Goal: Information Seeking & Learning: Learn about a topic

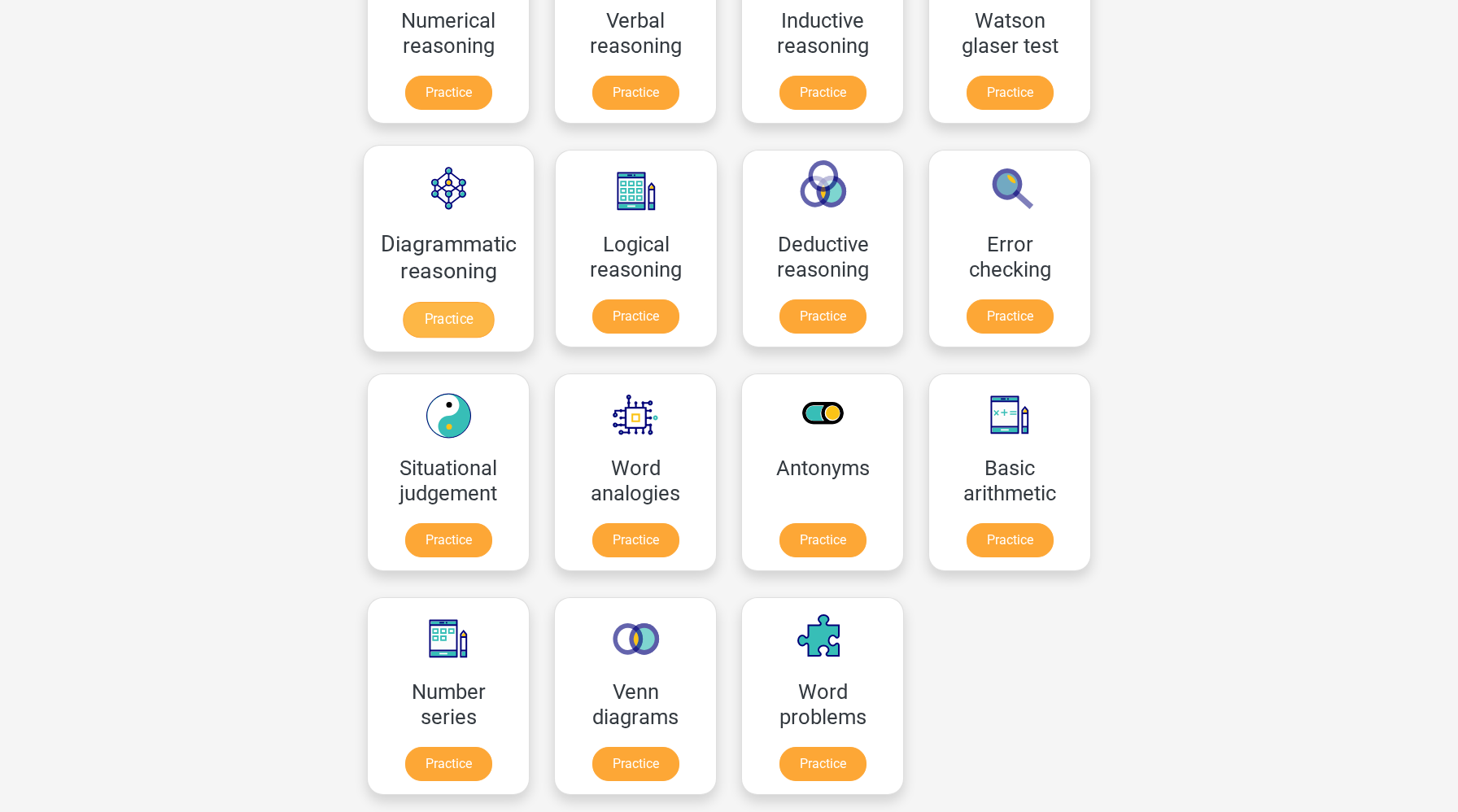
scroll to position [347, 0]
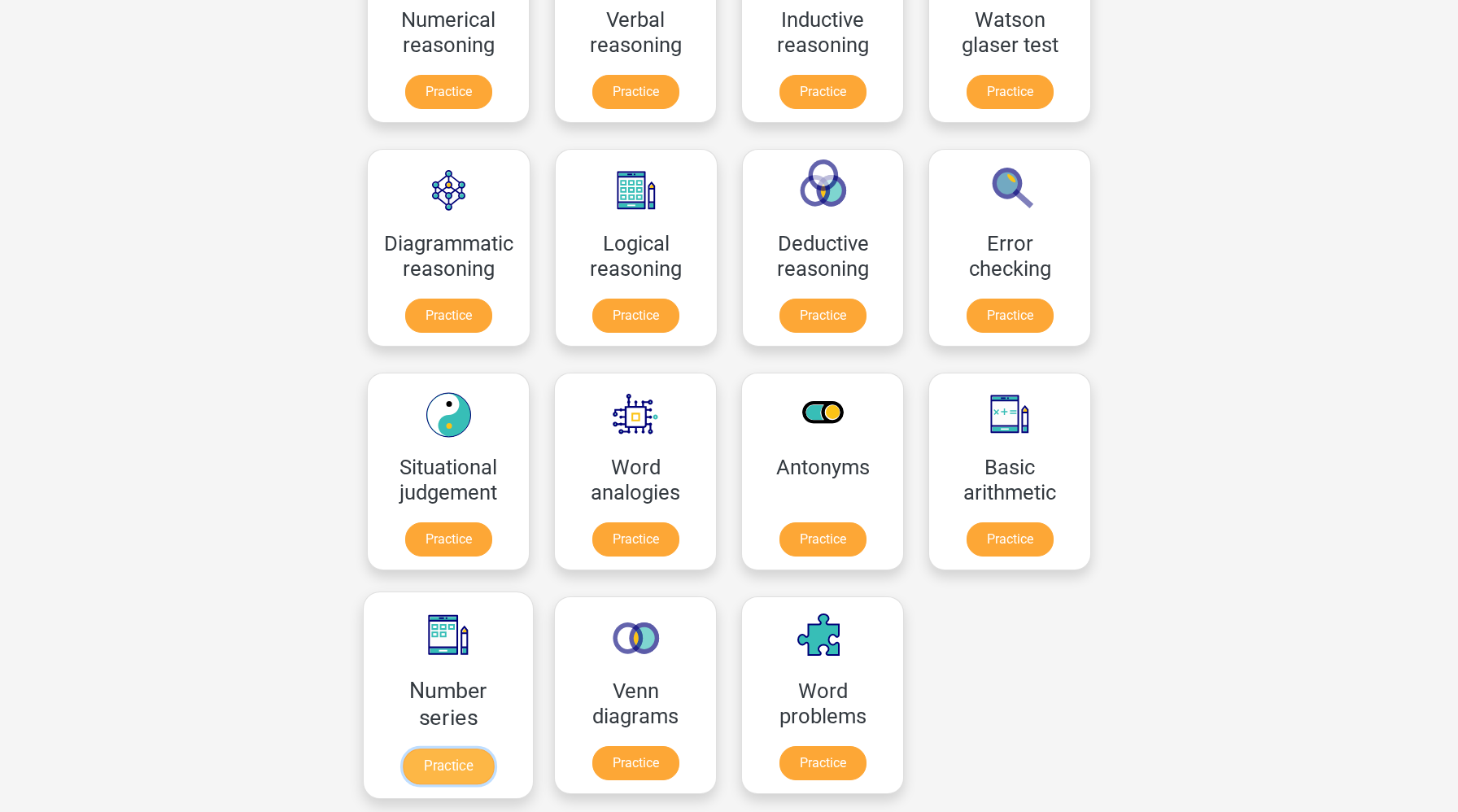
click at [482, 755] on link "Practice" at bounding box center [447, 766] width 91 height 36
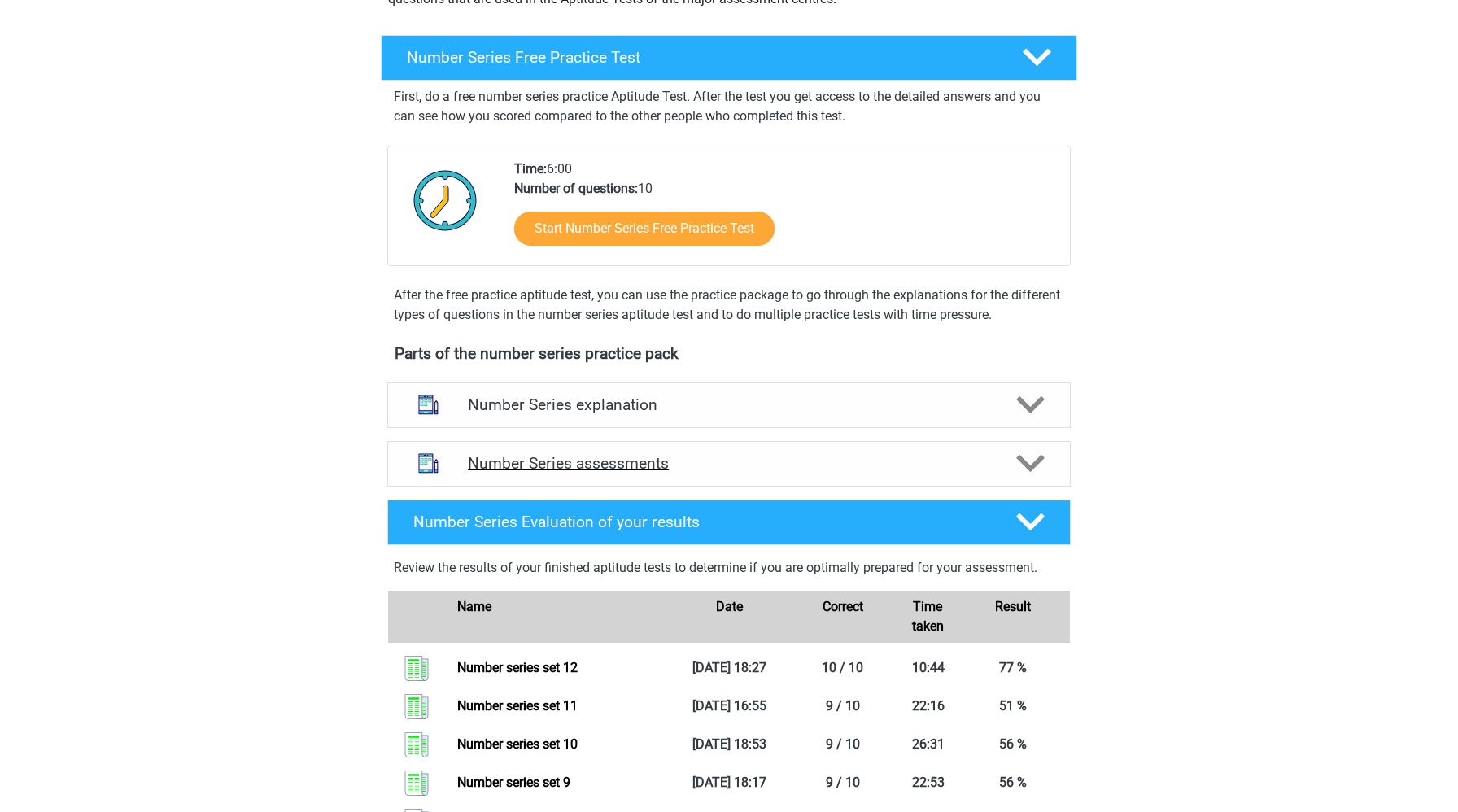
scroll to position [277, 0]
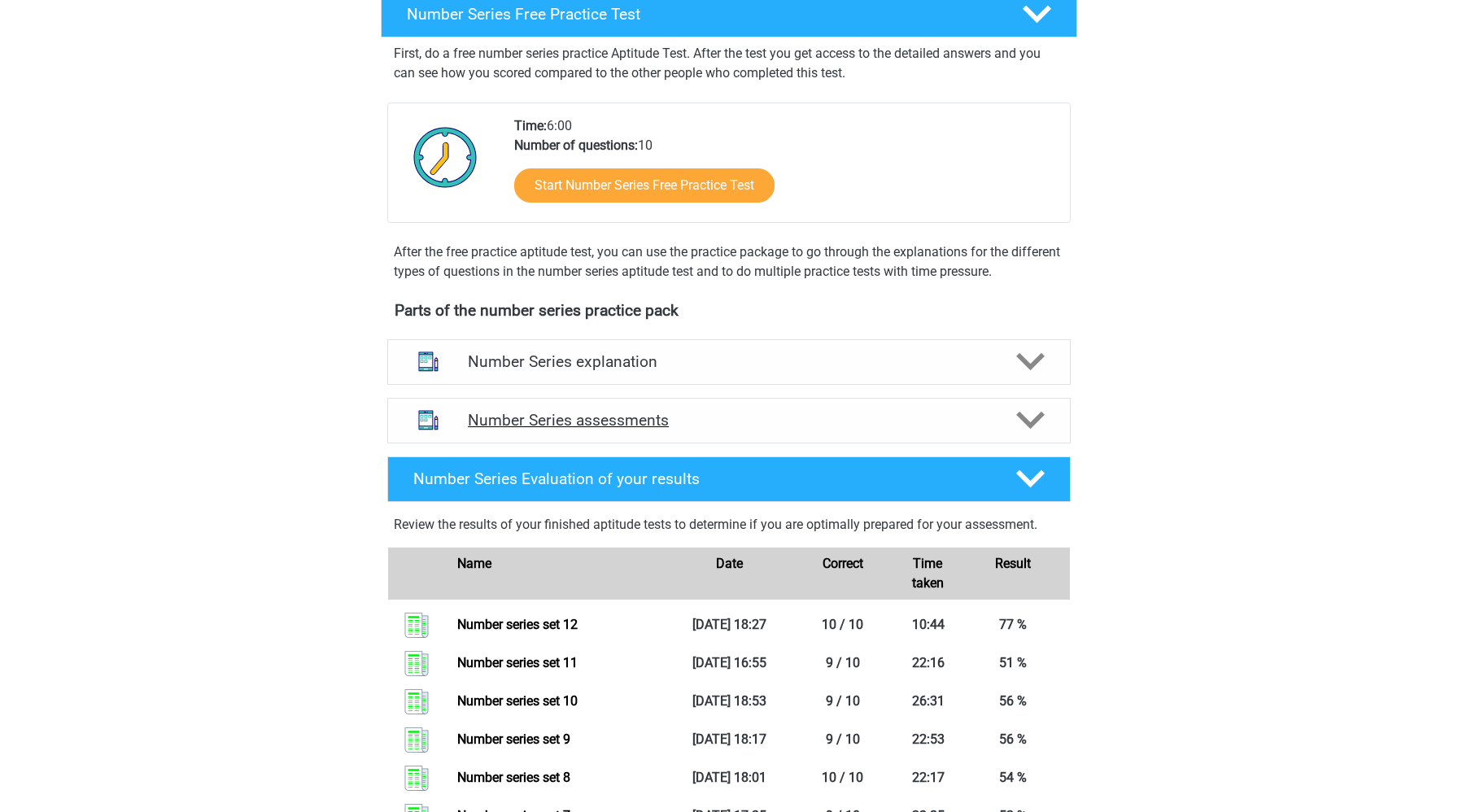
click at [642, 412] on h4 "Number Series assessments" at bounding box center [729, 419] width 522 height 19
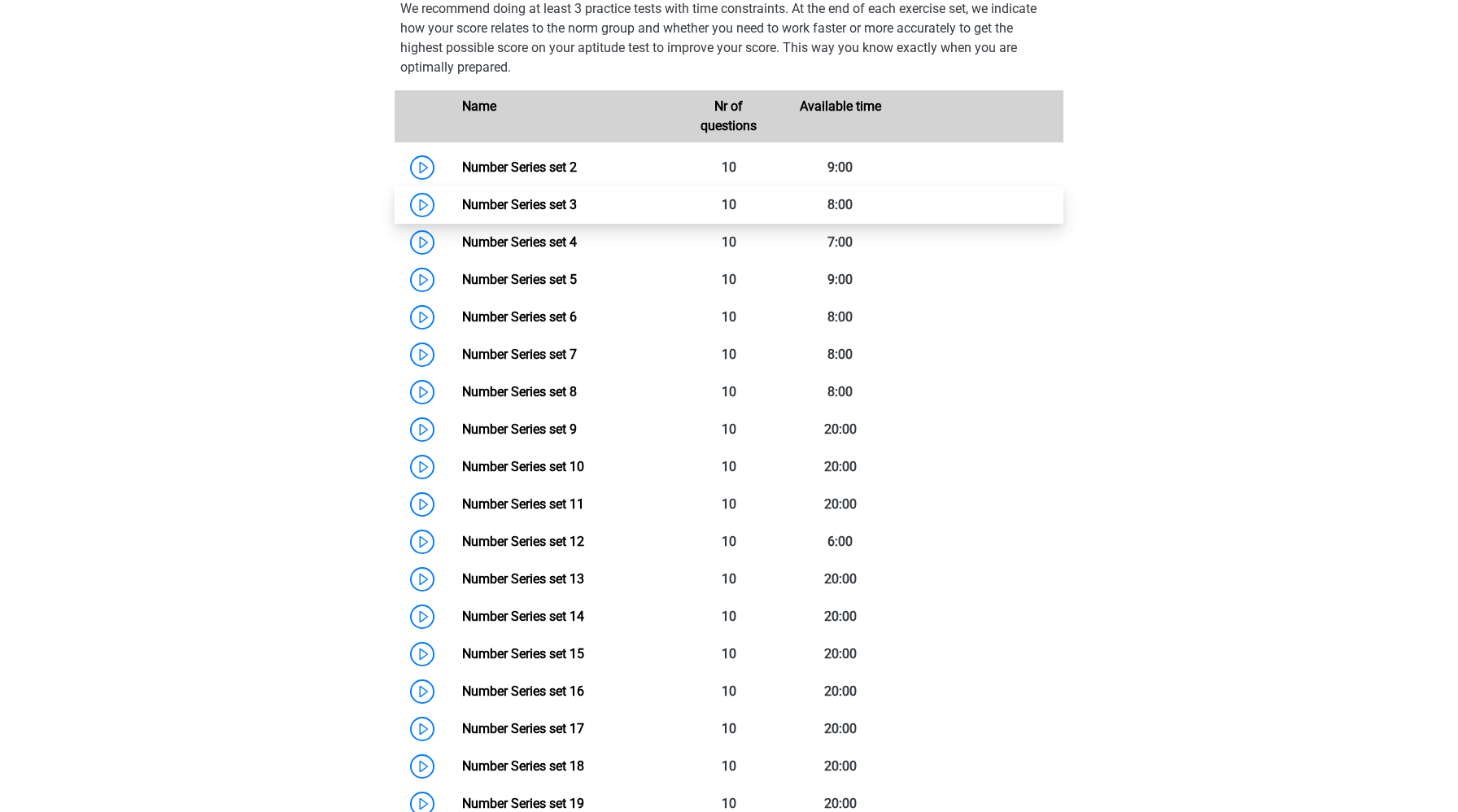
scroll to position [783, 0]
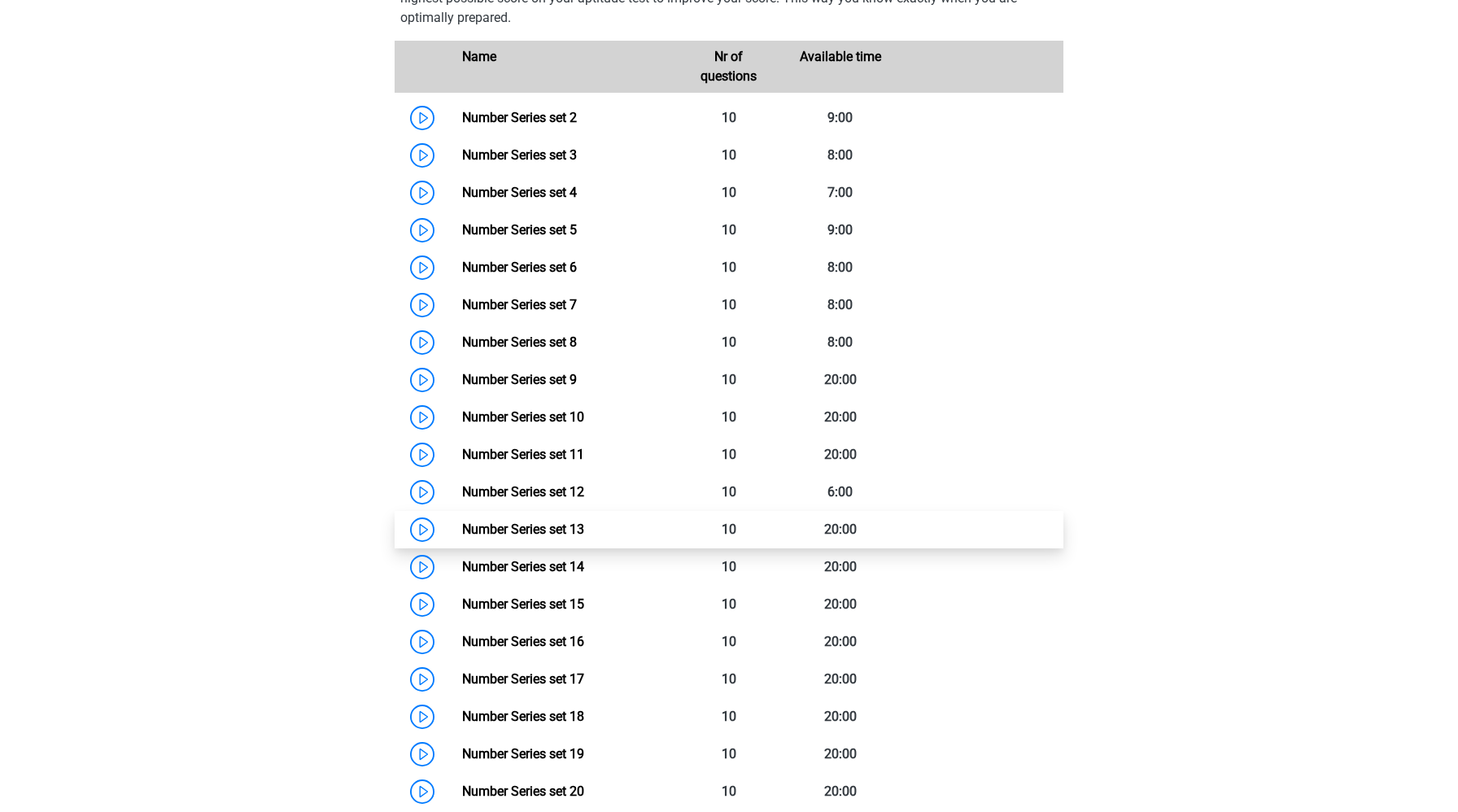
click at [462, 537] on link "Number Series set 13" at bounding box center [523, 529] width 122 height 16
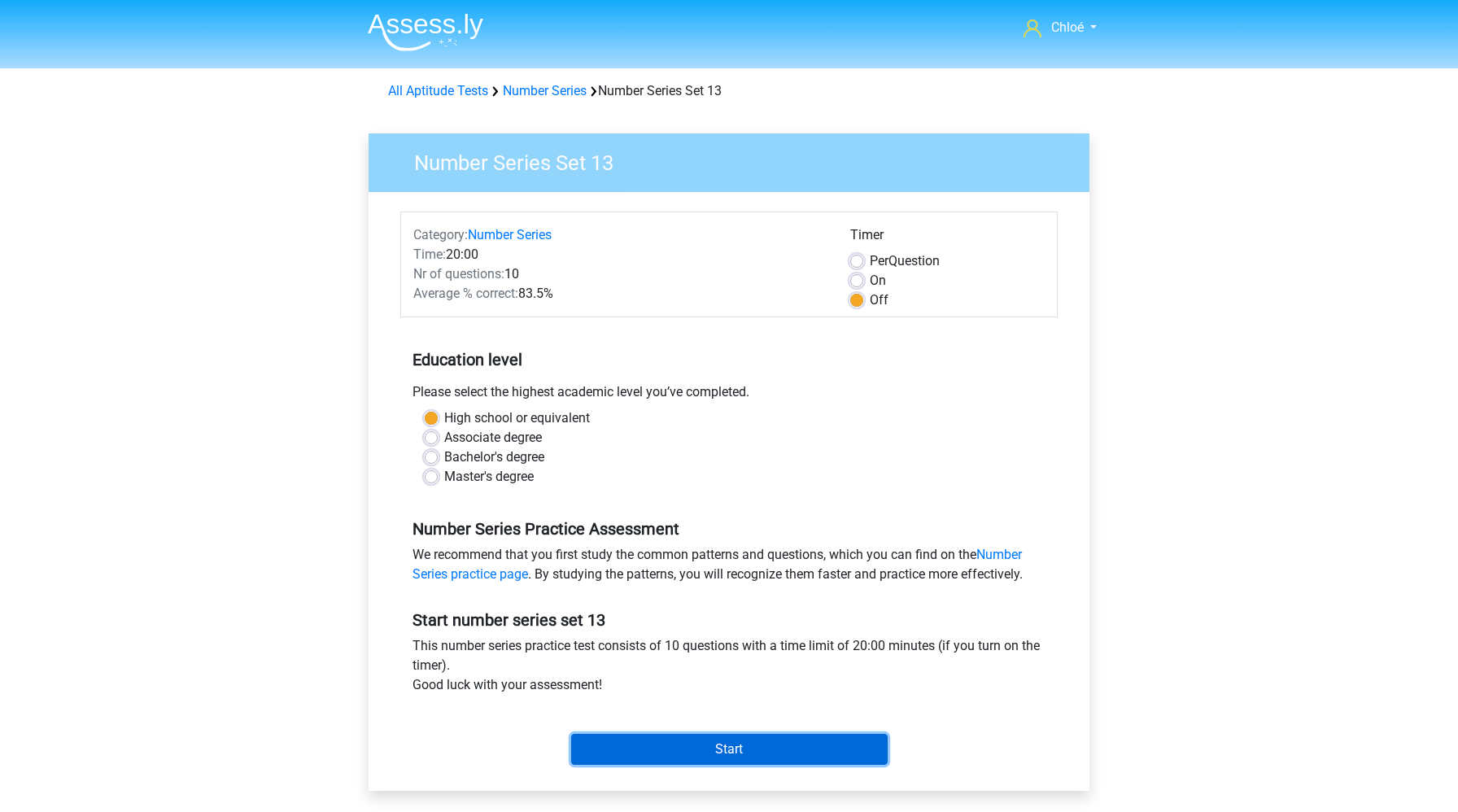
click at [667, 747] on input "Start" at bounding box center [729, 748] width 317 height 31
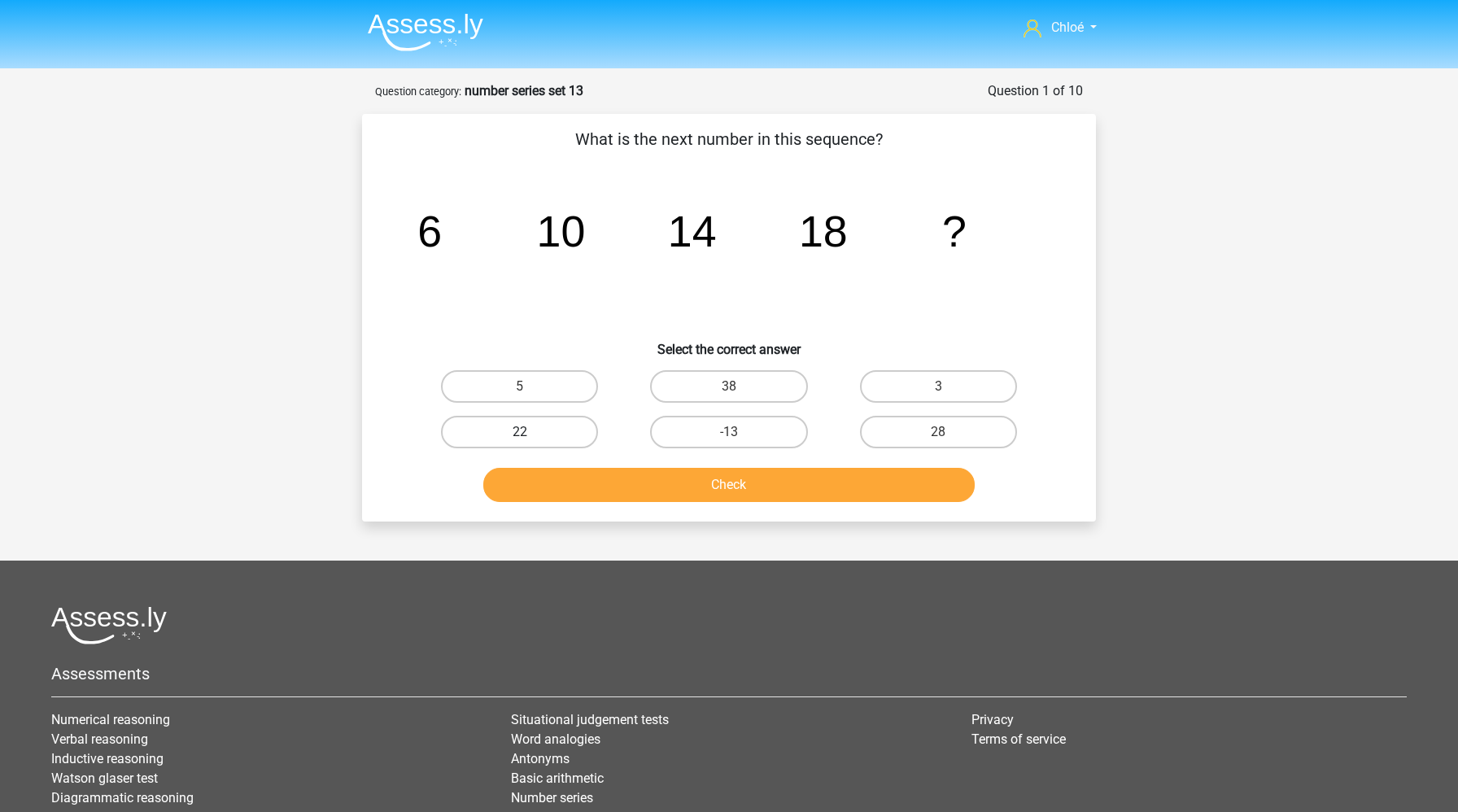
click at [559, 433] on label "22" at bounding box center [519, 431] width 157 height 33
click at [530, 433] on input "22" at bounding box center [525, 437] width 11 height 11
radio input "true"
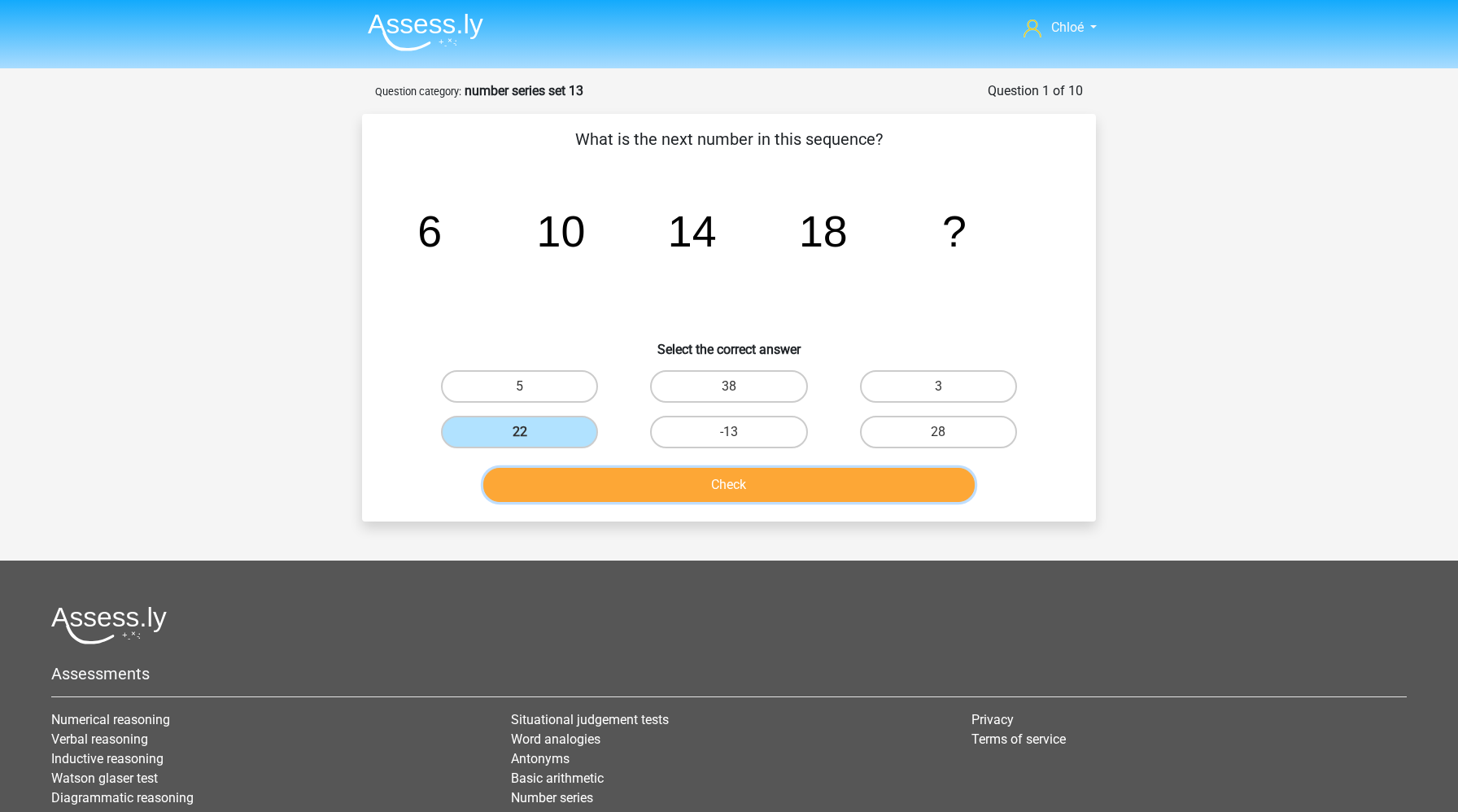
click at [578, 494] on button "Check" at bounding box center [729, 484] width 492 height 34
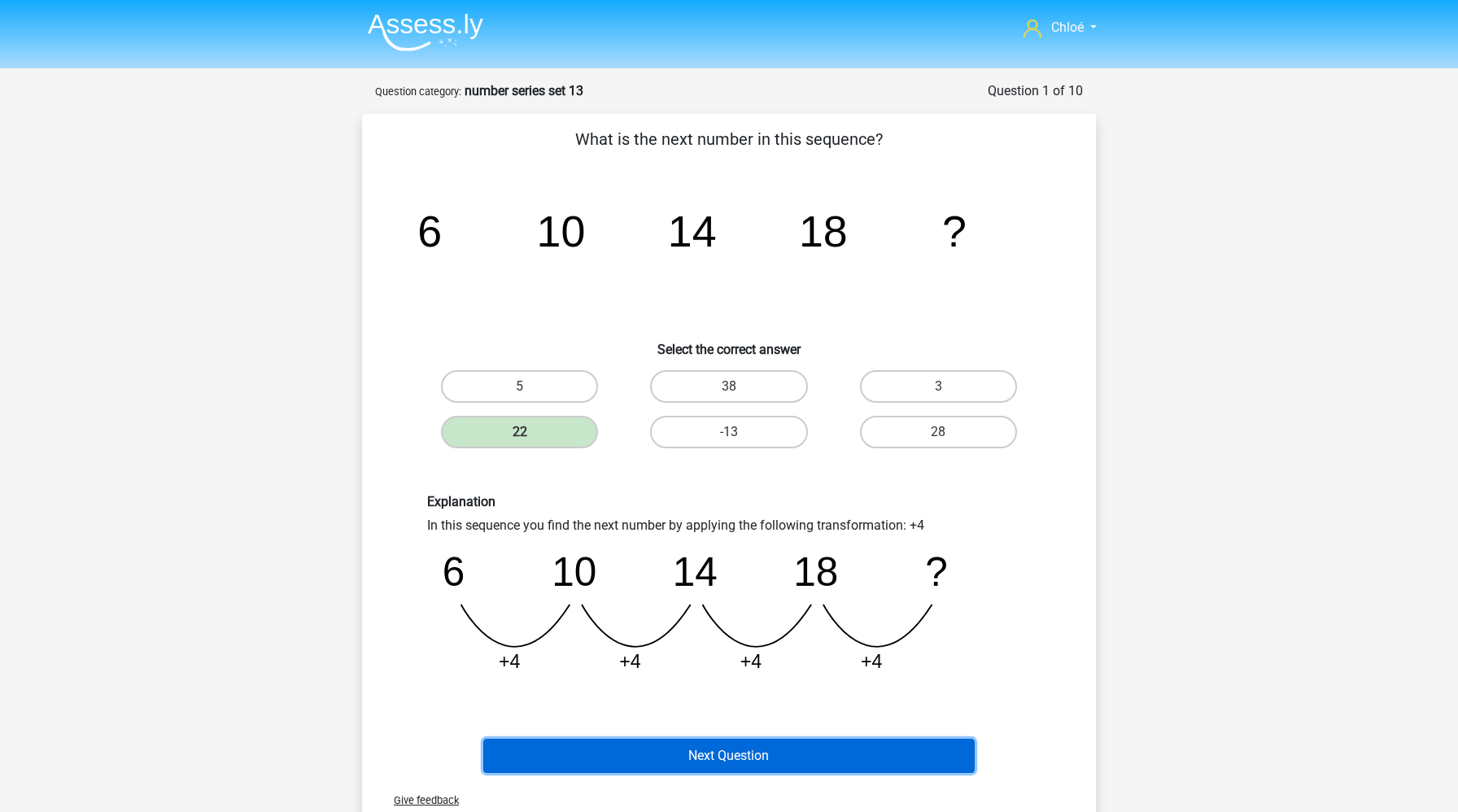
click at [635, 742] on button "Next Question" at bounding box center [729, 755] width 492 height 34
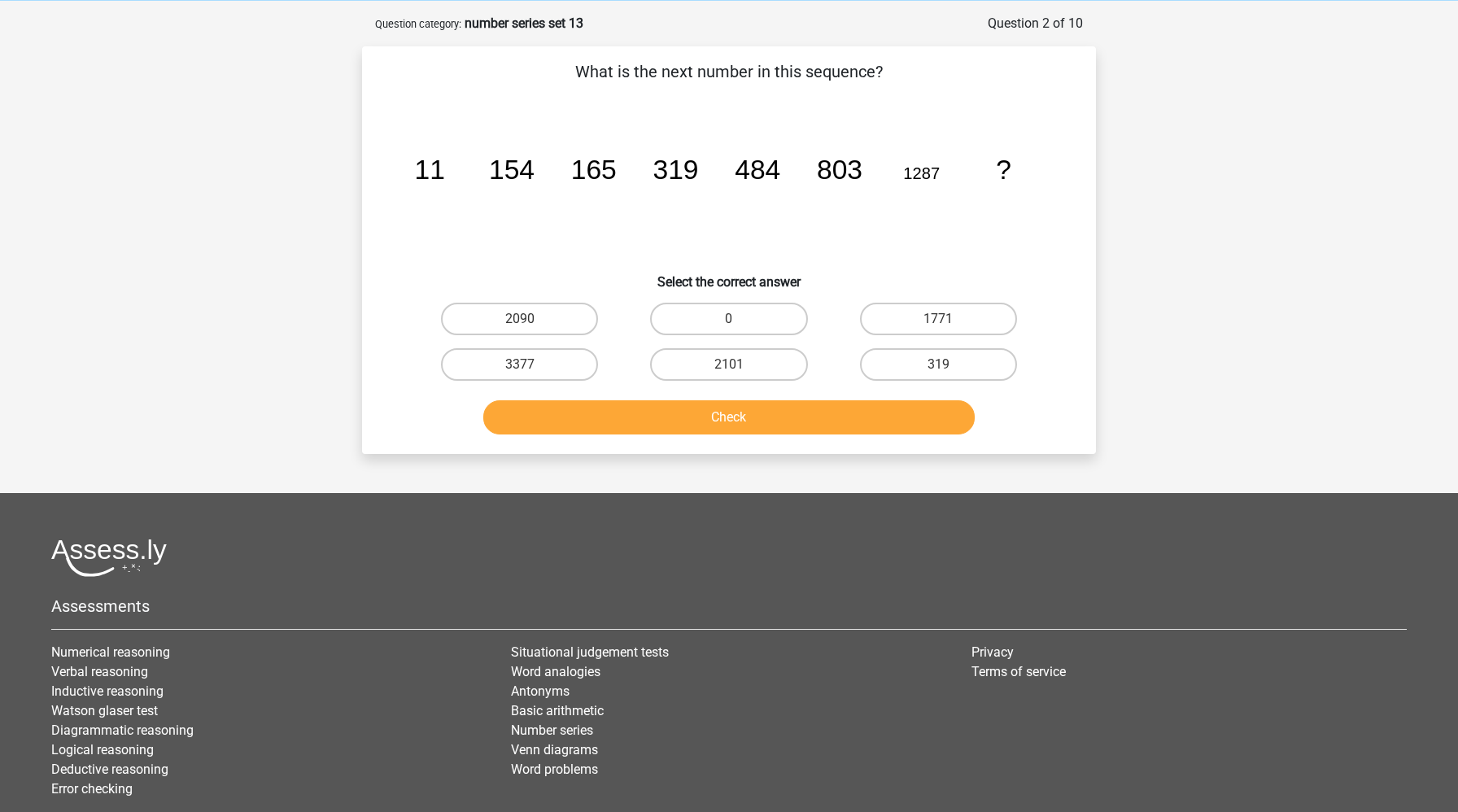
scroll to position [82, 0]
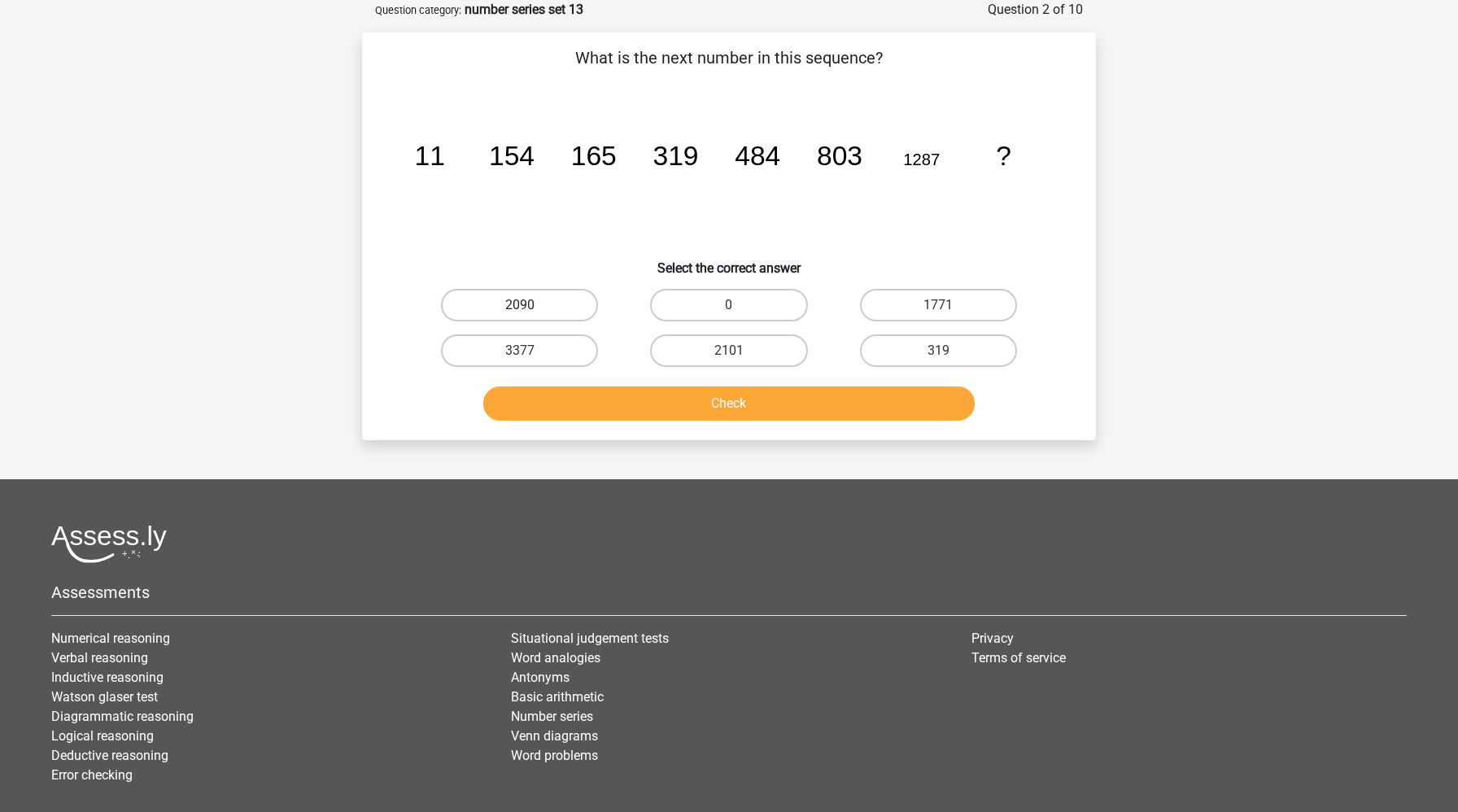
click at [546, 309] on label "2090" at bounding box center [519, 305] width 157 height 33
click at [530, 309] on input "2090" at bounding box center [525, 310] width 11 height 11
radio input "true"
click at [573, 416] on button "Check" at bounding box center [729, 404] width 492 height 34
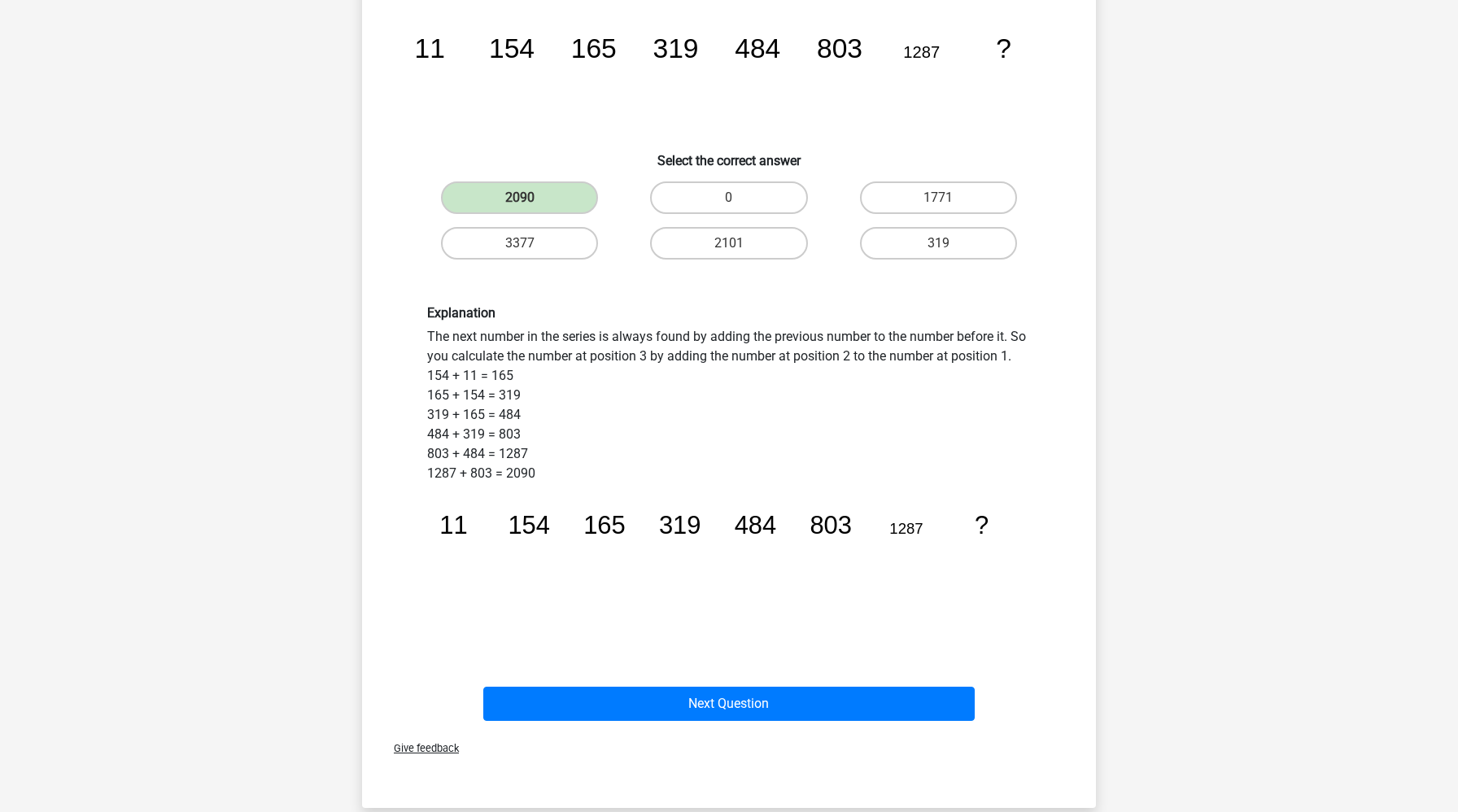
scroll to position [216, 0]
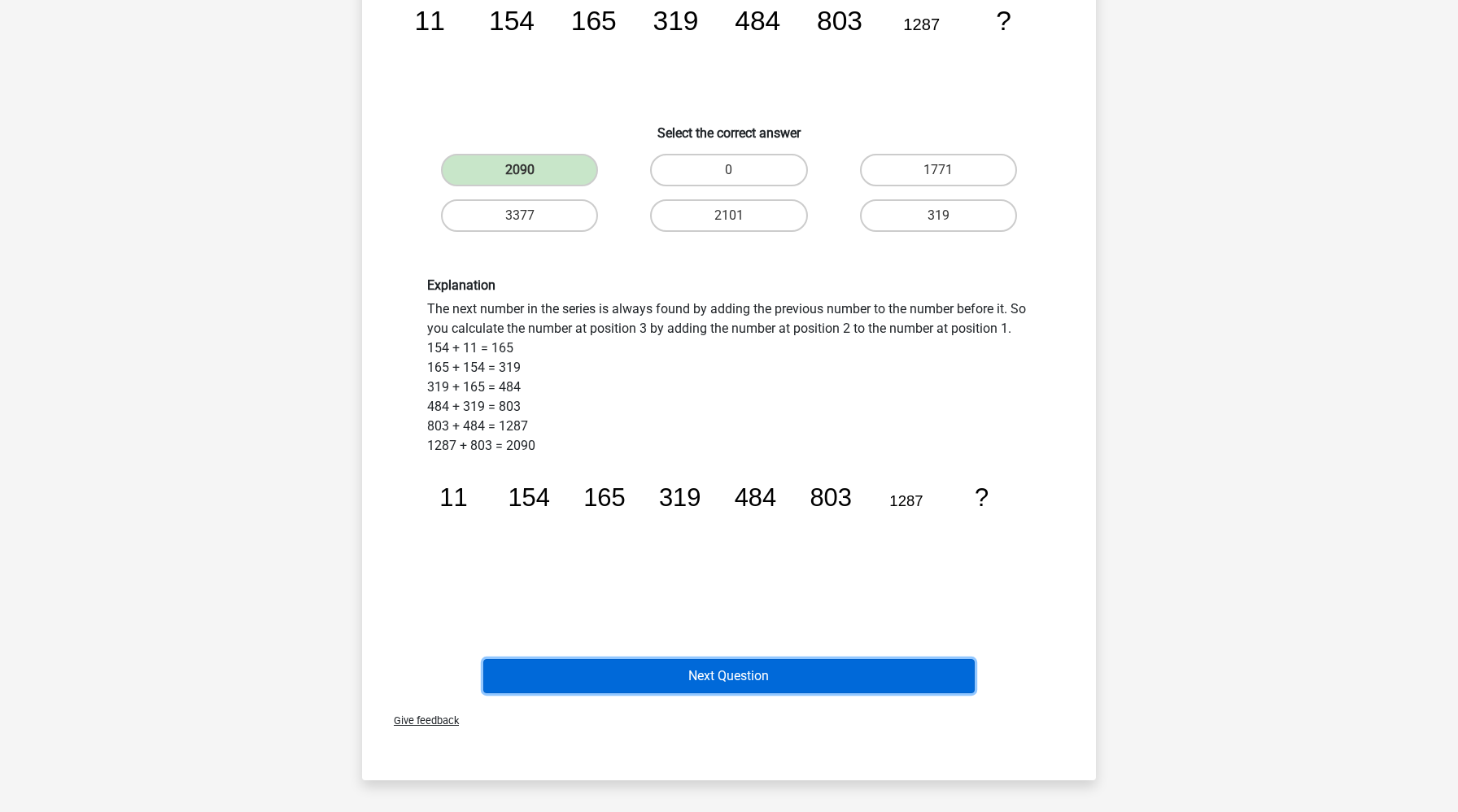
click at [583, 680] on button "Next Question" at bounding box center [729, 676] width 492 height 34
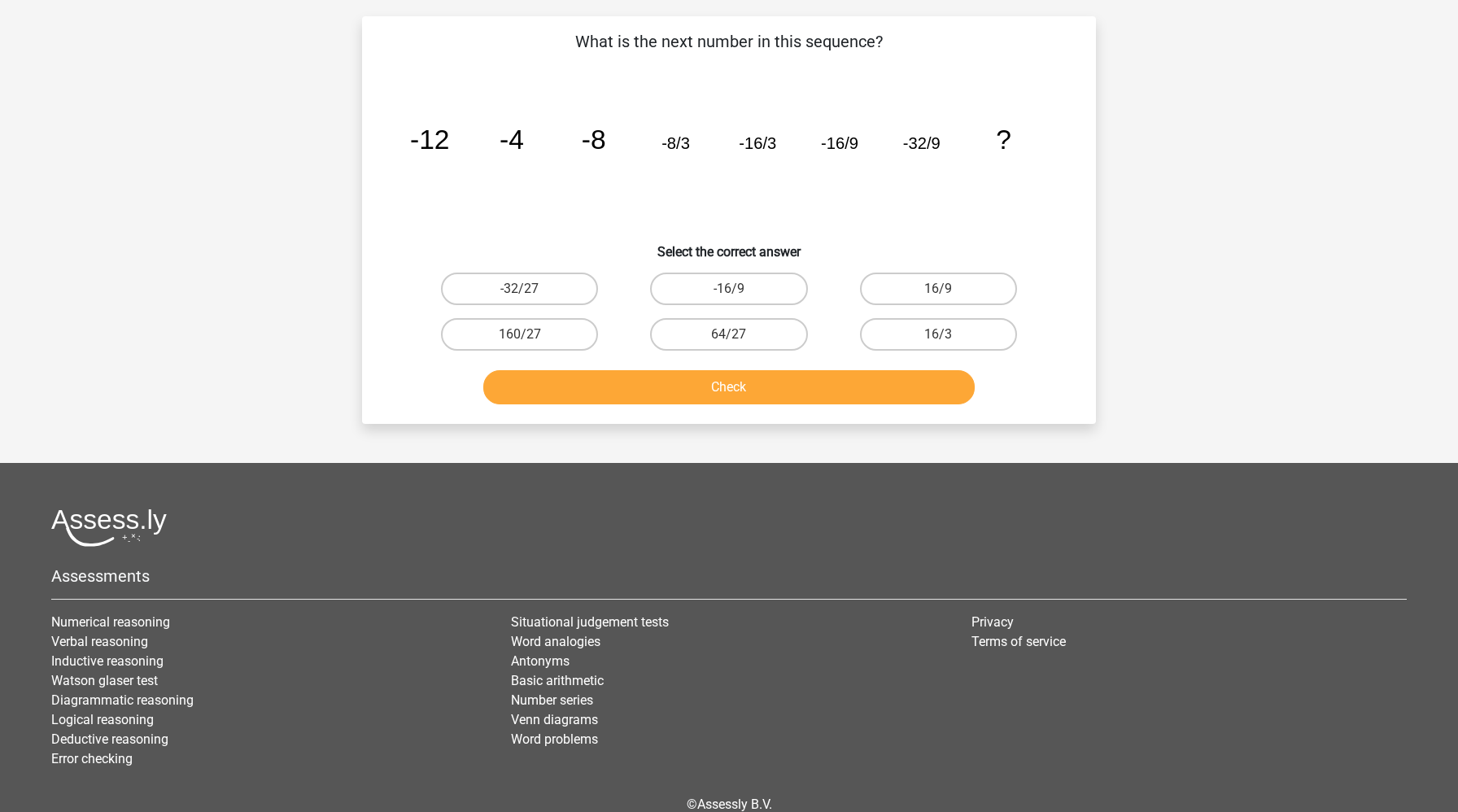
scroll to position [82, 0]
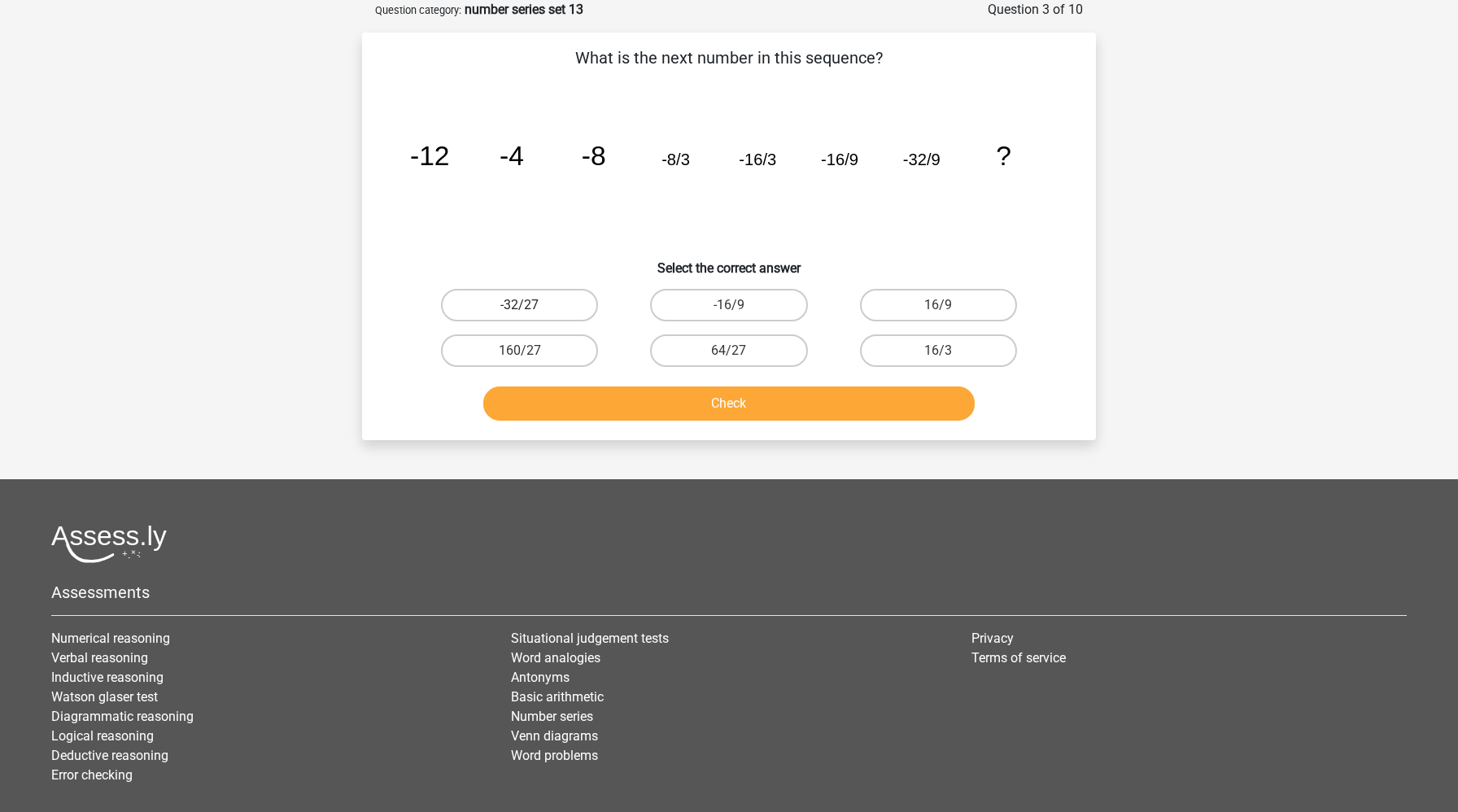
click at [537, 309] on label "-32/27" at bounding box center [519, 305] width 157 height 33
click at [530, 309] on input "-32/27" at bounding box center [525, 310] width 11 height 11
radio input "true"
click at [578, 406] on button "Check" at bounding box center [729, 404] width 492 height 34
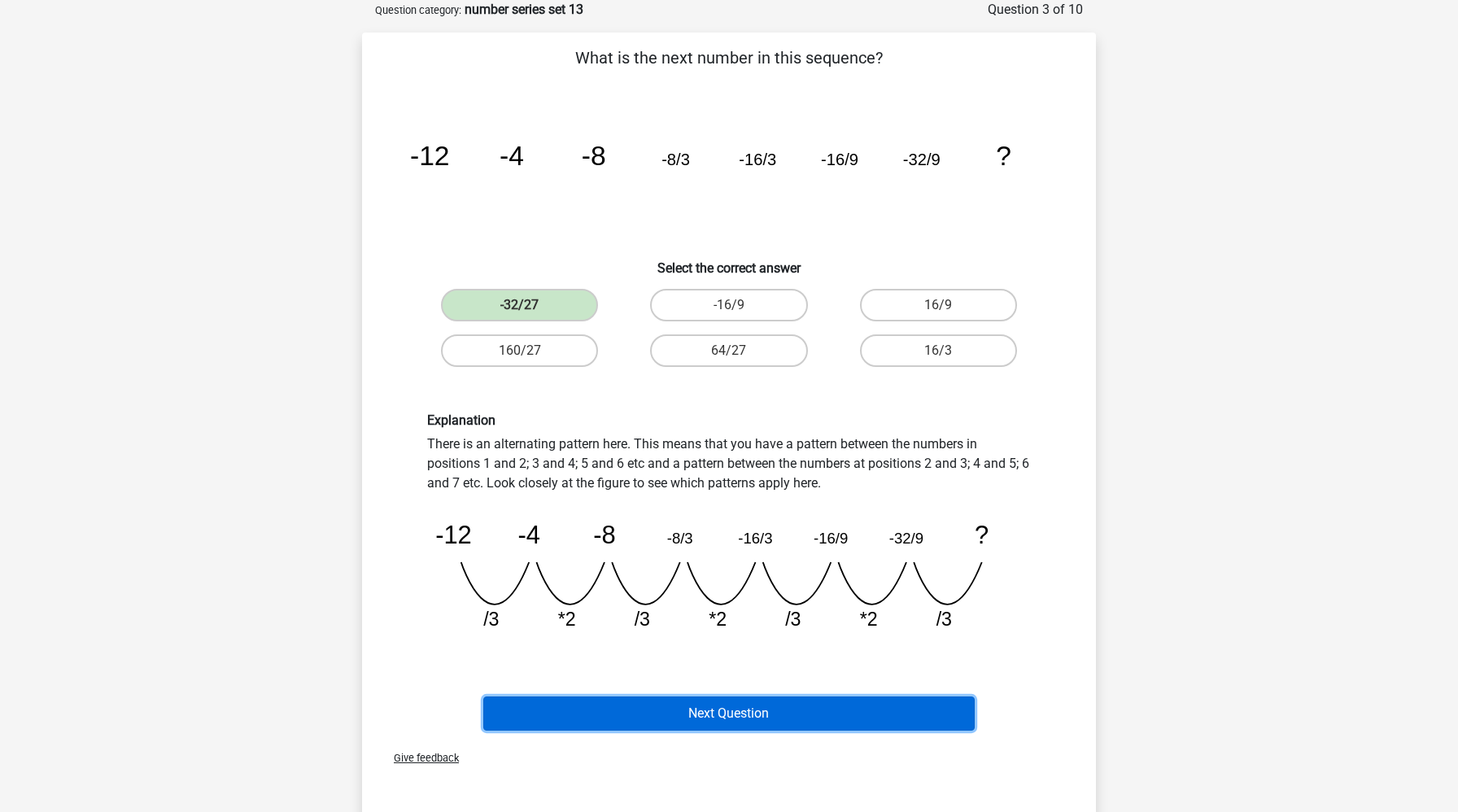
click at [638, 702] on button "Next Question" at bounding box center [729, 713] width 492 height 34
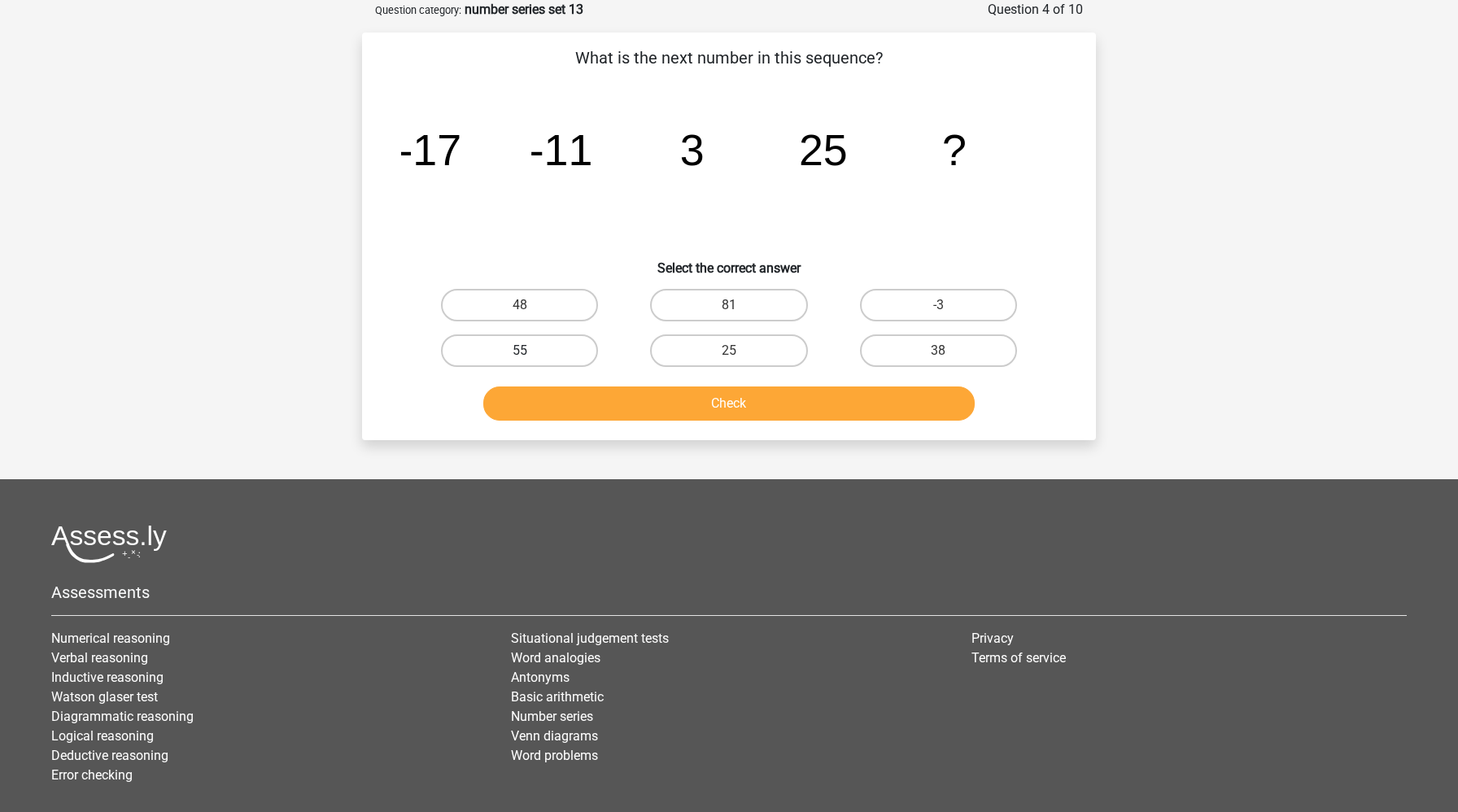
click at [555, 345] on label "55" at bounding box center [519, 351] width 157 height 33
click at [530, 351] on input "55" at bounding box center [525, 356] width 11 height 11
radio input "true"
click at [564, 401] on button "Check" at bounding box center [729, 404] width 492 height 34
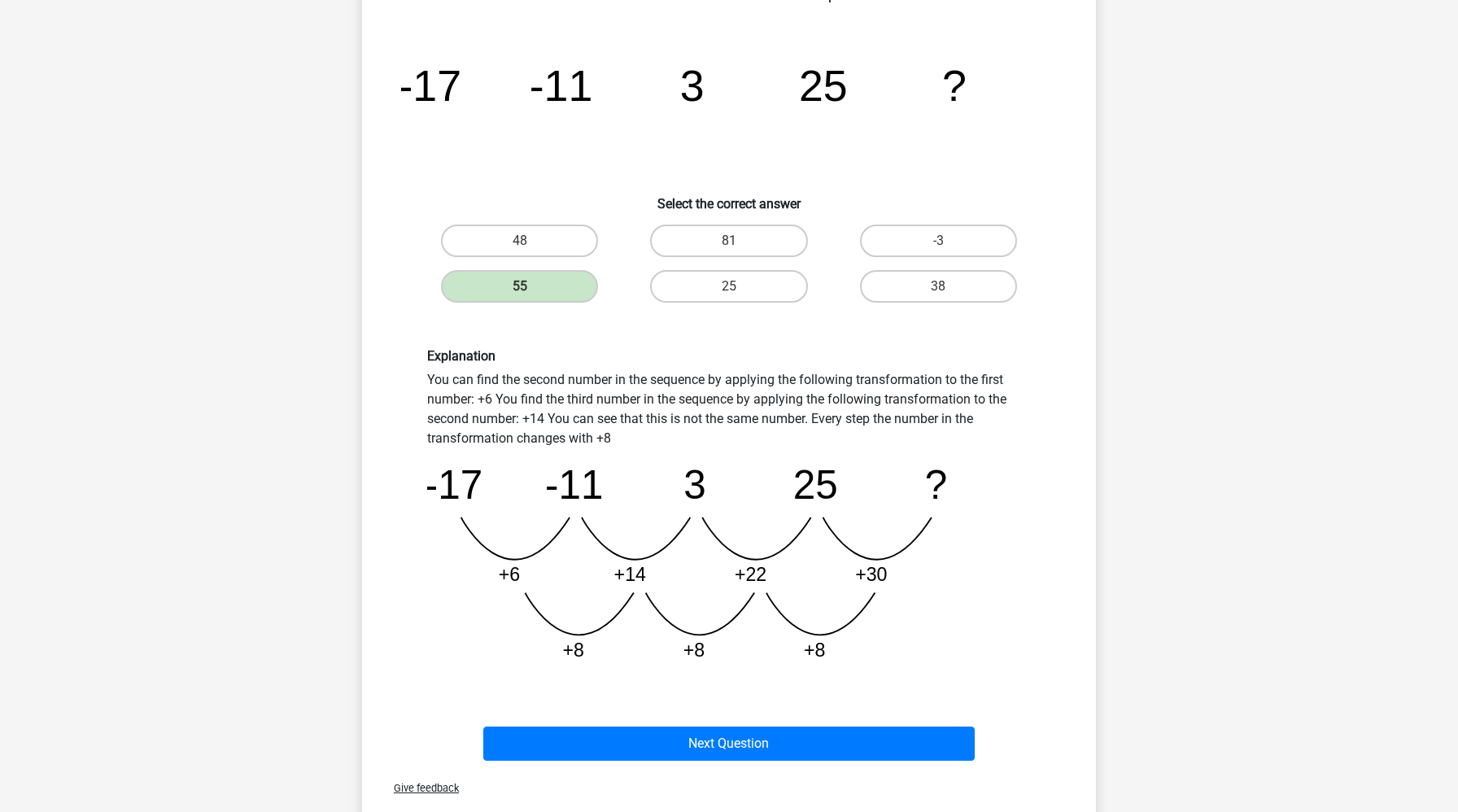
scroll to position [187, 0]
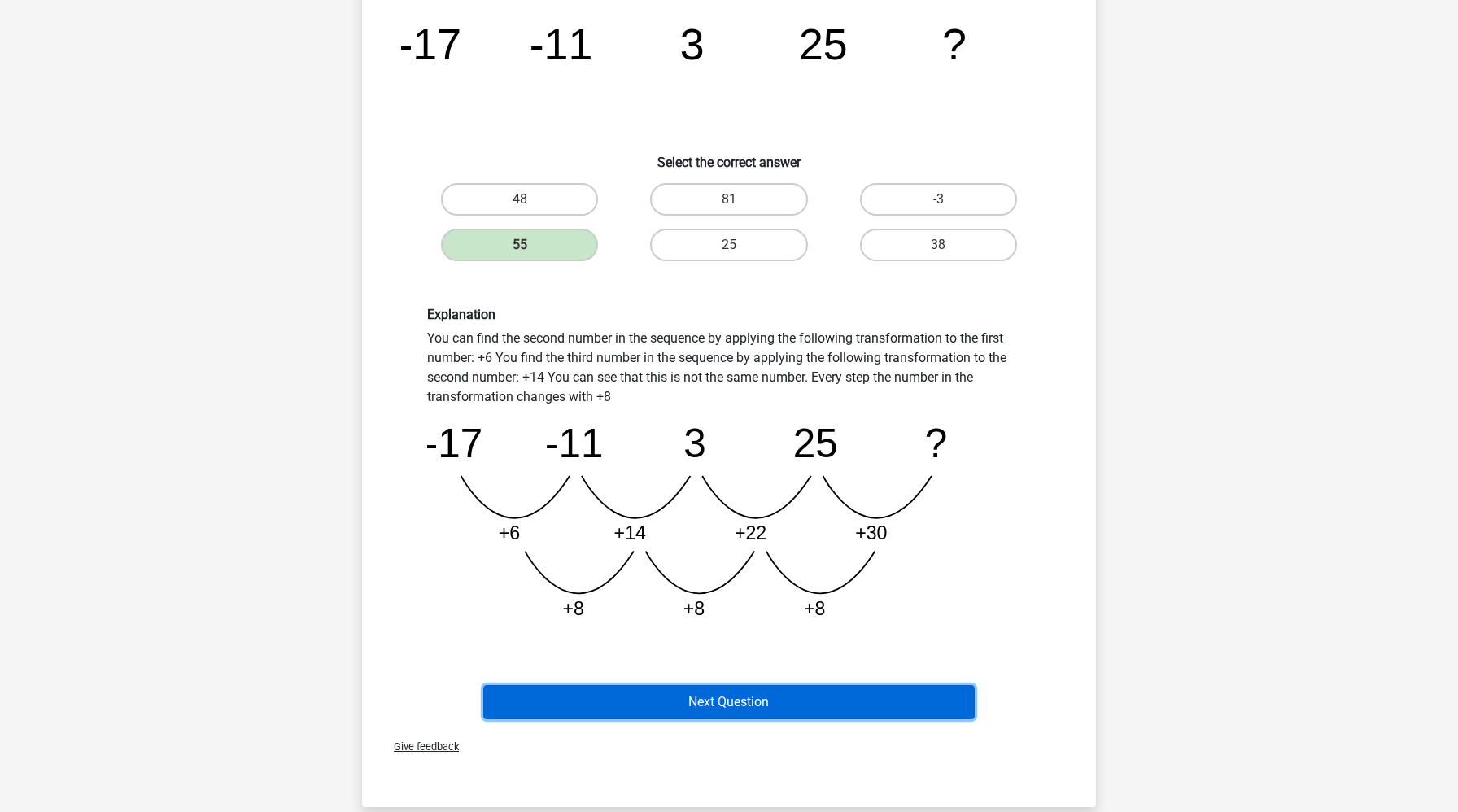
click at [581, 716] on button "Next Question" at bounding box center [729, 701] width 492 height 34
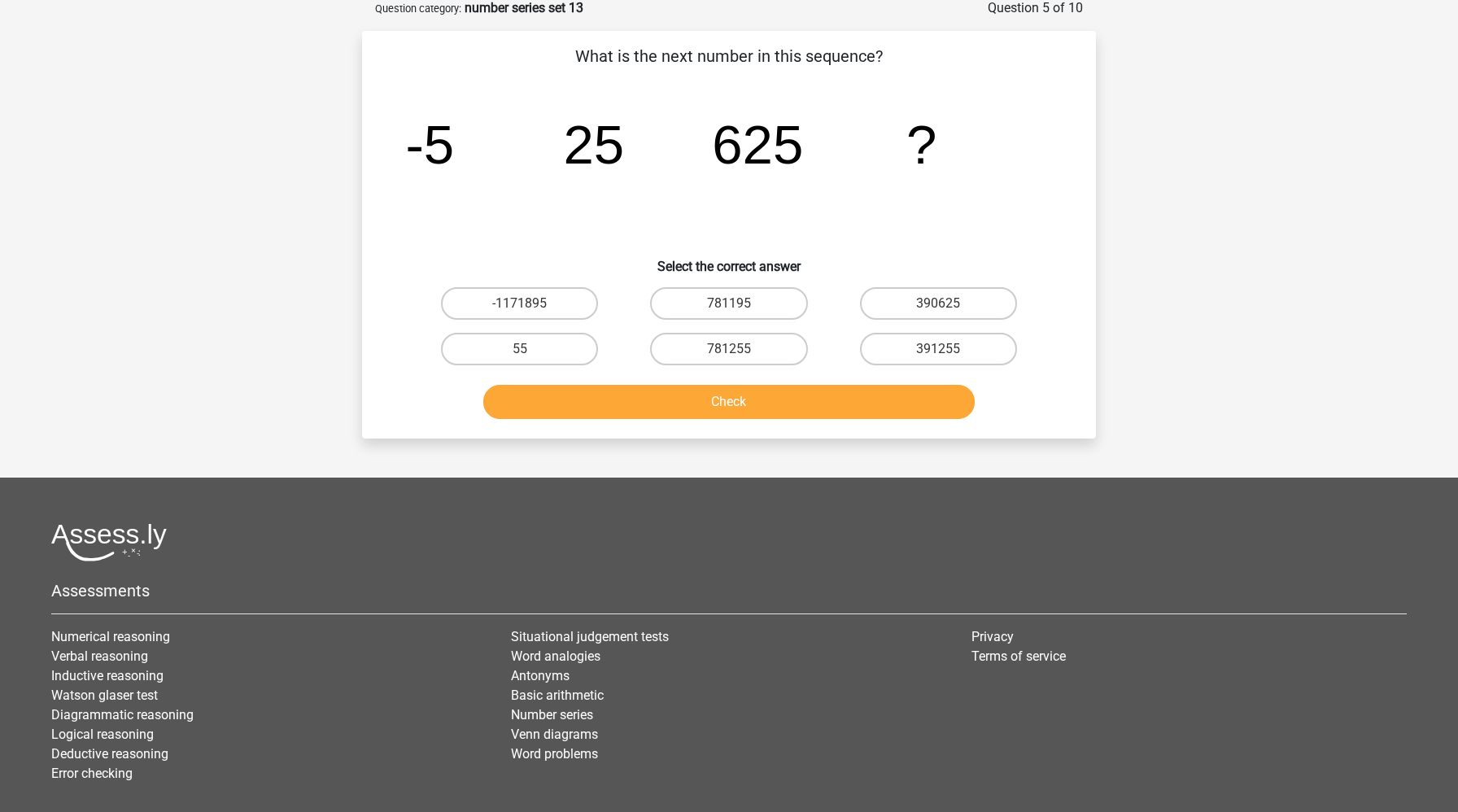
scroll to position [82, 0]
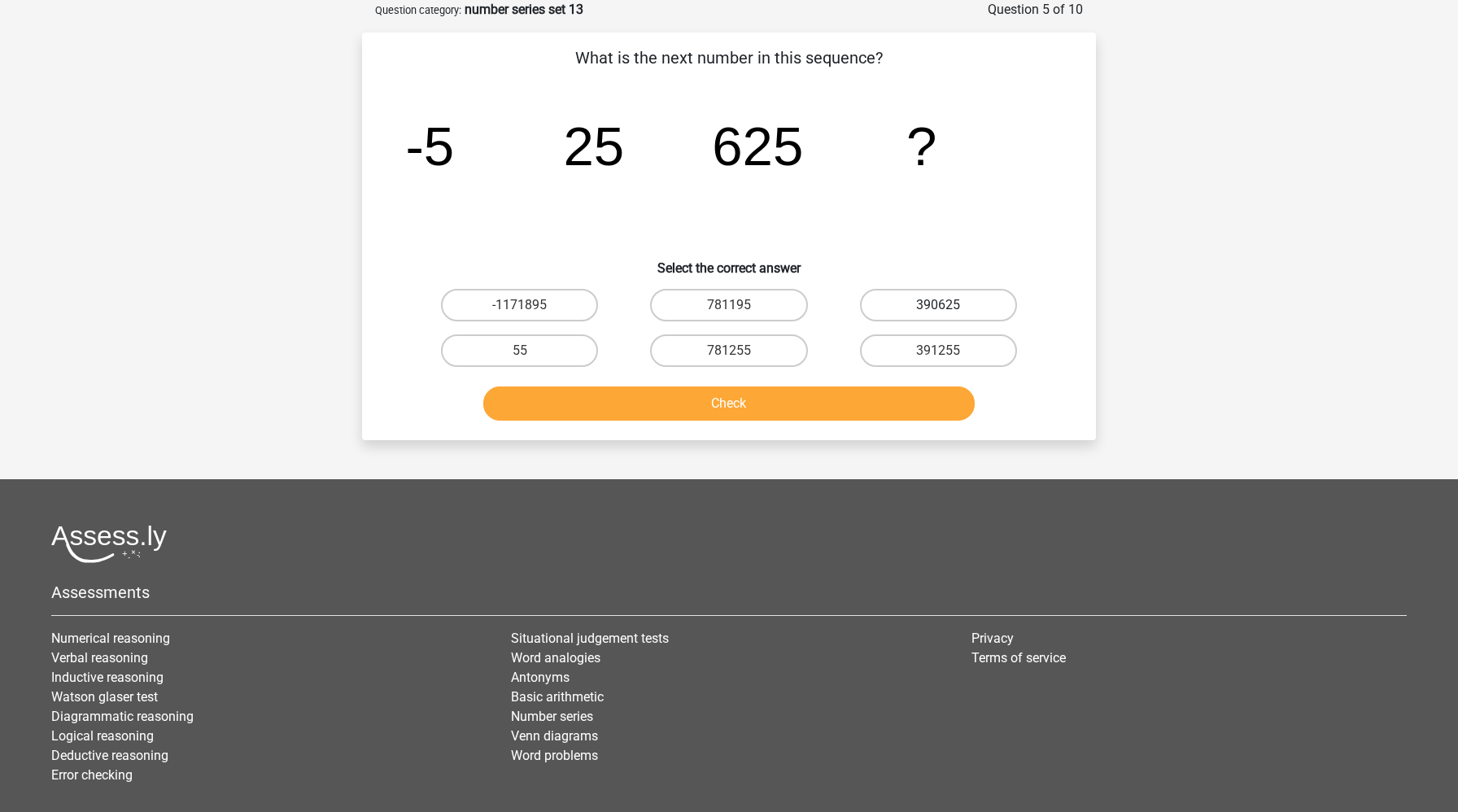
click at [927, 312] on label "390625" at bounding box center [939, 305] width 157 height 33
click at [938, 312] on input "390625" at bounding box center [943, 310] width 11 height 11
radio input "true"
click at [875, 423] on div "Check" at bounding box center [729, 406] width 628 height 41
click at [878, 400] on button "Check" at bounding box center [729, 404] width 492 height 34
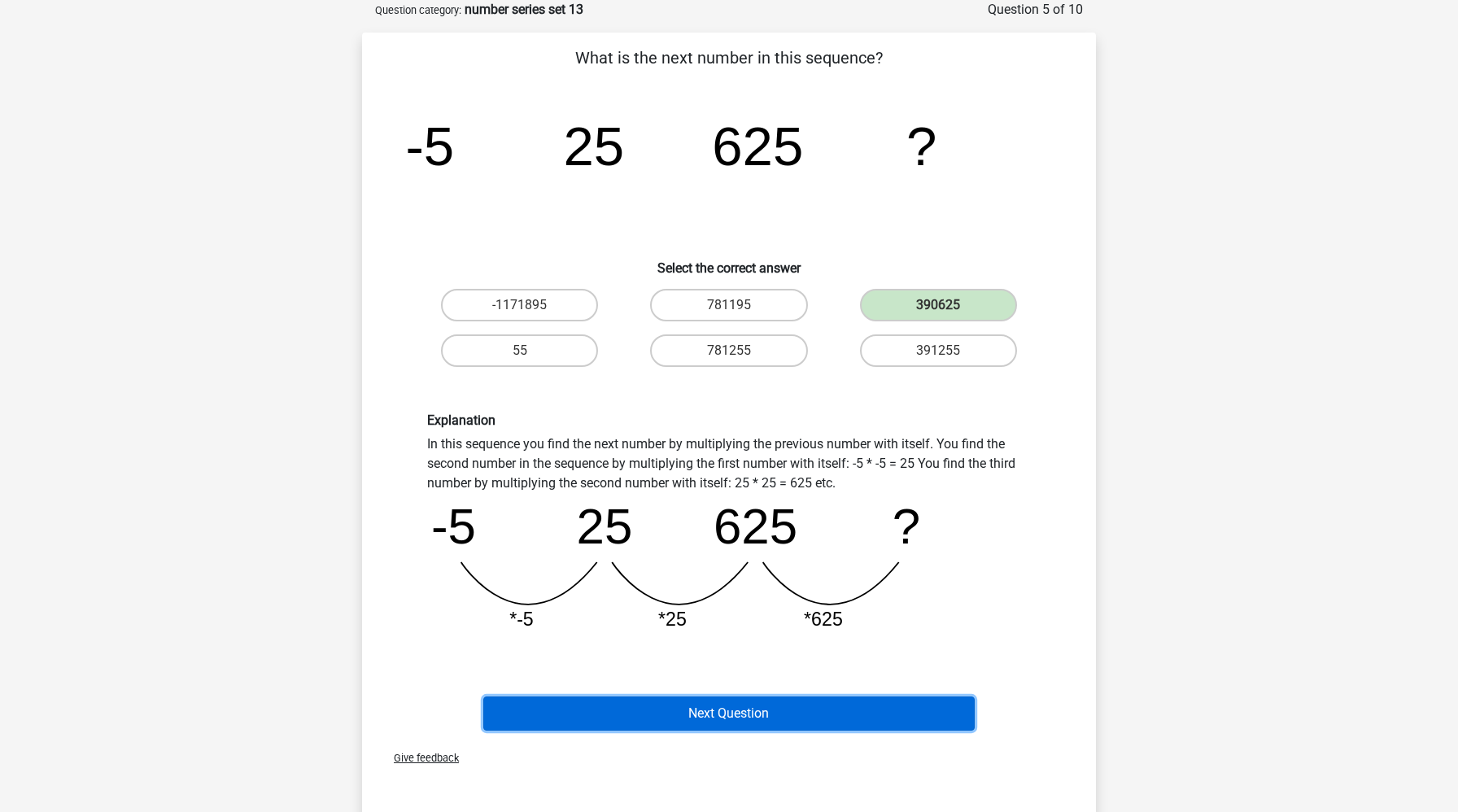
click at [854, 720] on button "Next Question" at bounding box center [729, 713] width 492 height 34
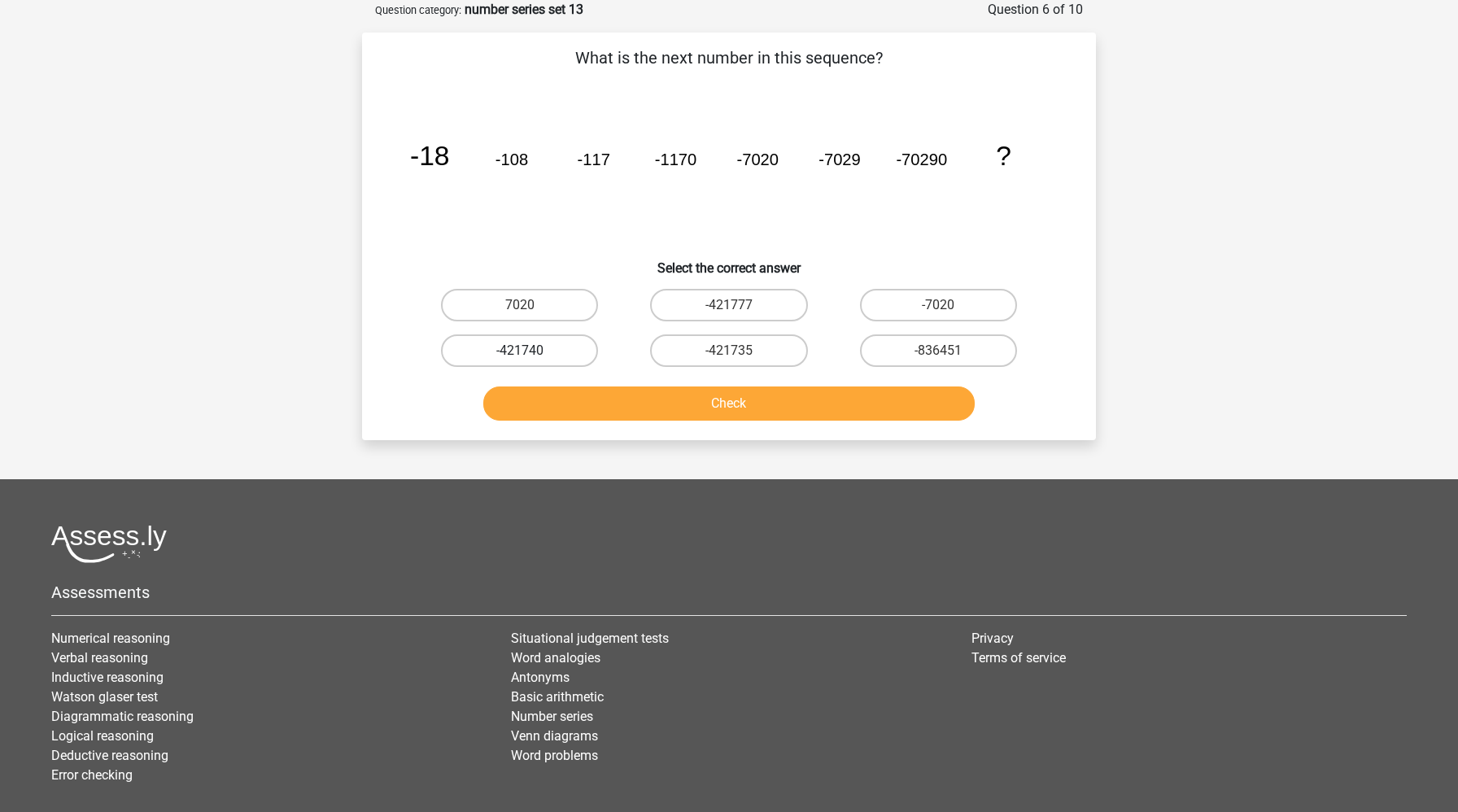
click at [511, 352] on label "-421740" at bounding box center [519, 351] width 157 height 33
click at [520, 352] on input "-421740" at bounding box center [525, 356] width 11 height 11
radio input "true"
click at [544, 398] on button "Check" at bounding box center [729, 404] width 492 height 34
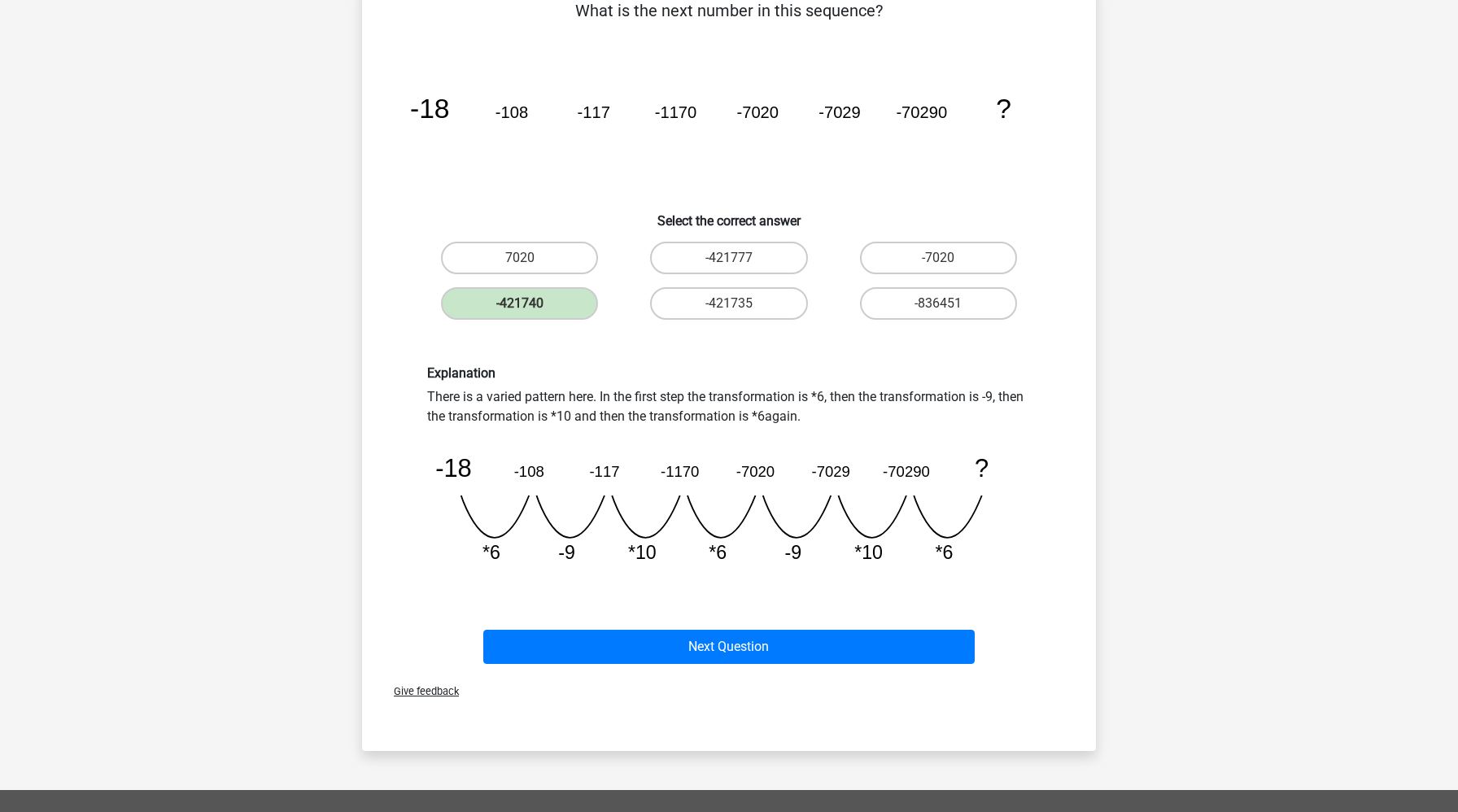
scroll to position [192, 0]
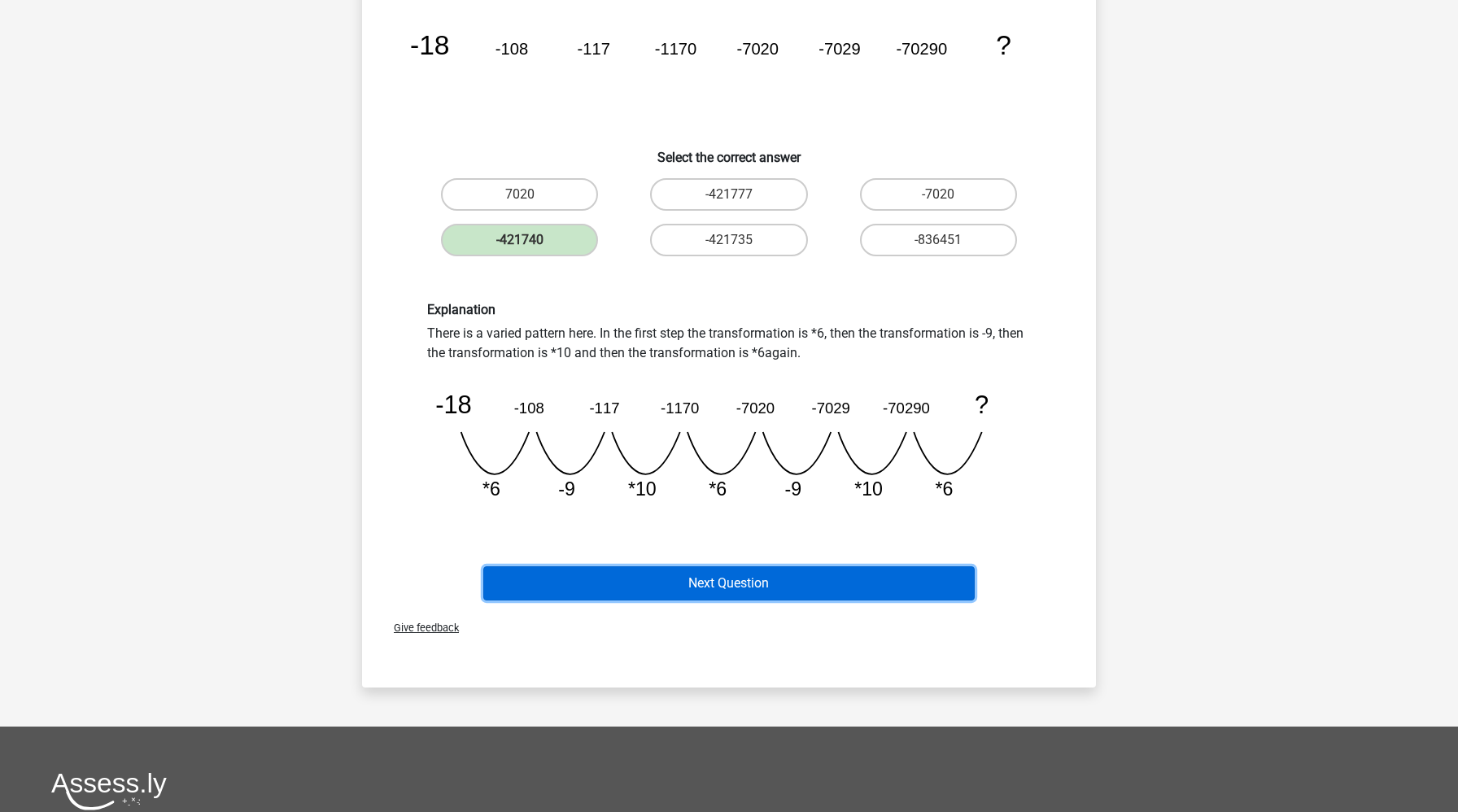
click at [601, 594] on button "Next Question" at bounding box center [729, 583] width 492 height 34
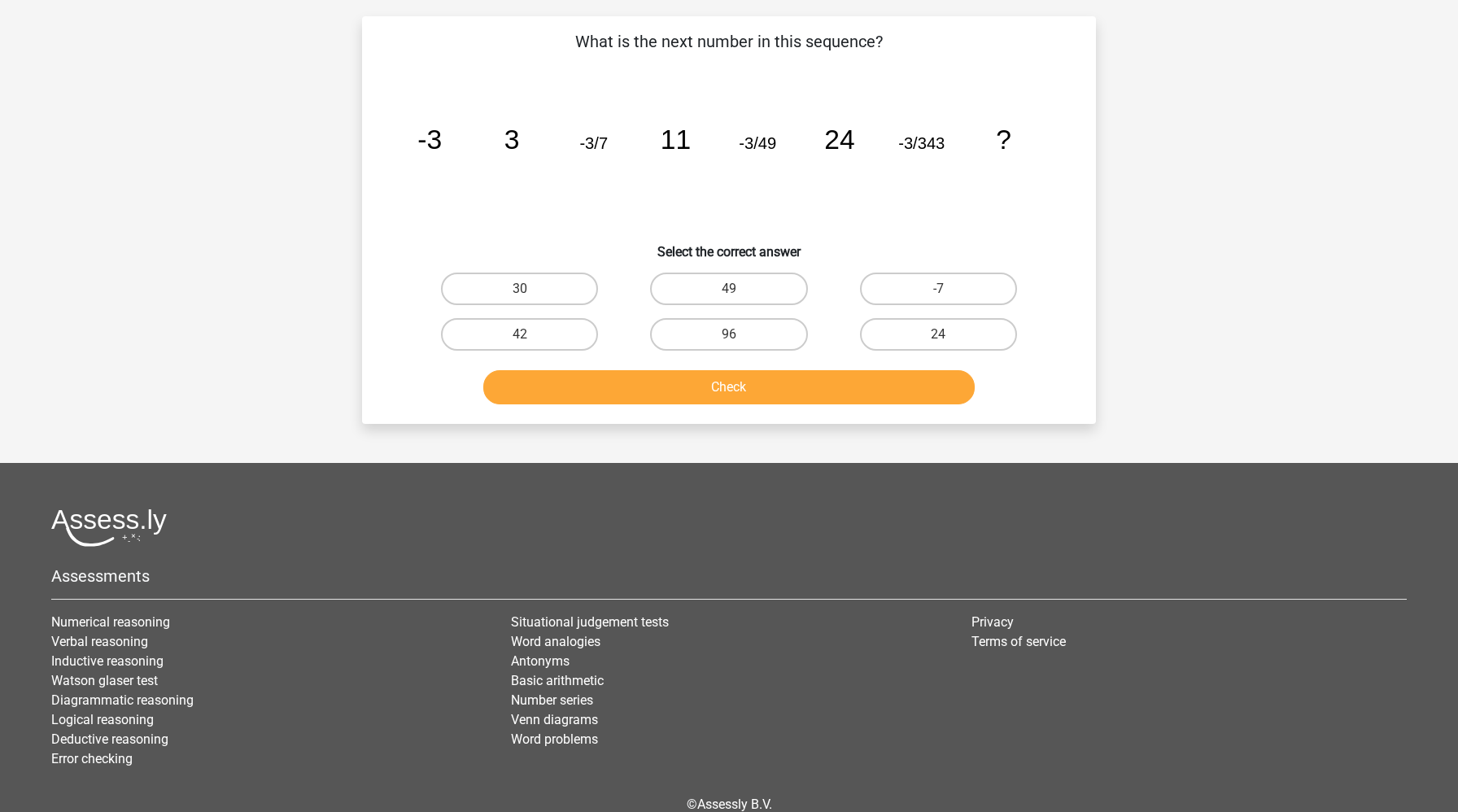
scroll to position [82, 0]
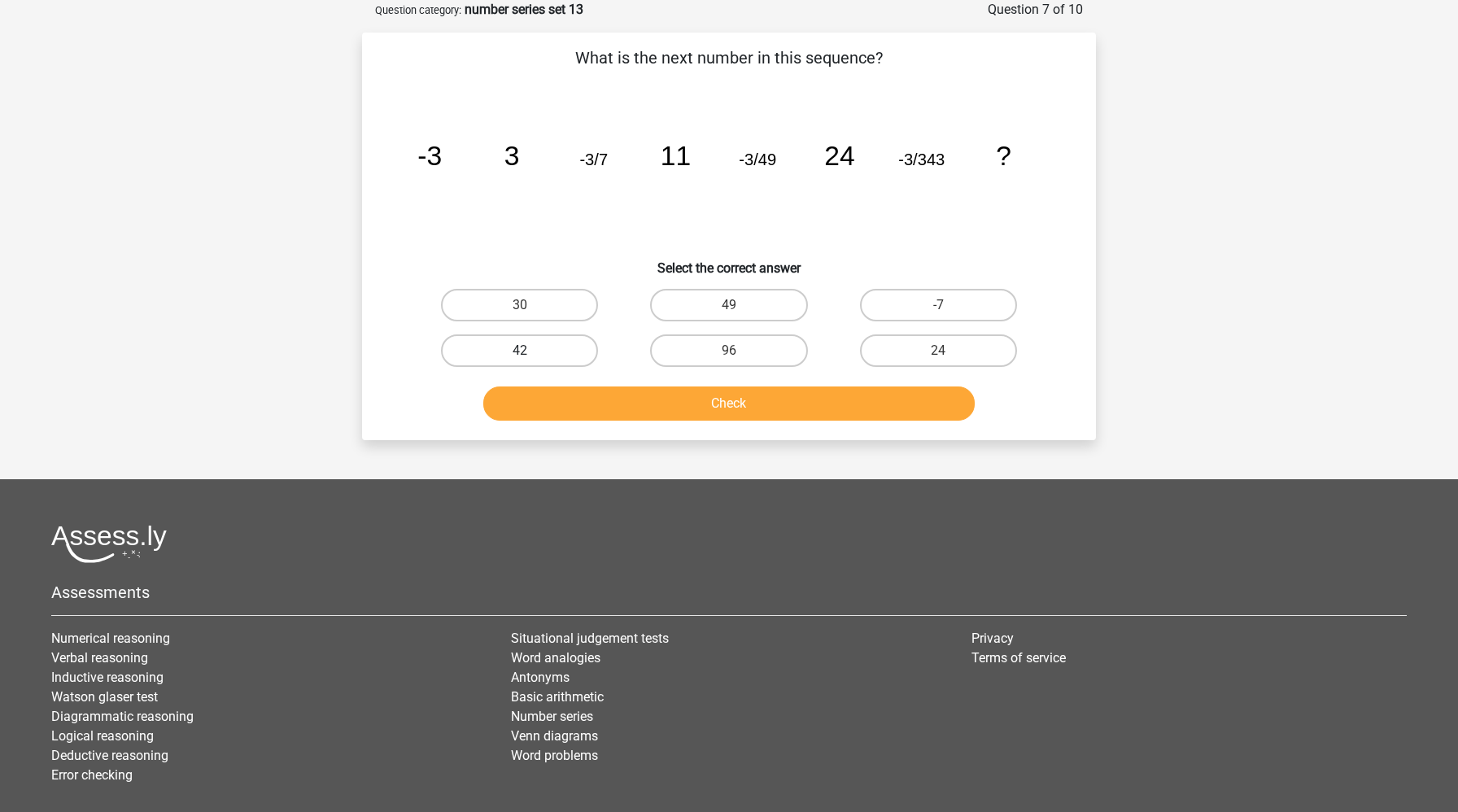
click at [538, 335] on label "42" at bounding box center [519, 351] width 157 height 33
click at [530, 351] on input "42" at bounding box center [525, 356] width 11 height 11
radio input "true"
click at [569, 408] on button "Check" at bounding box center [729, 404] width 492 height 34
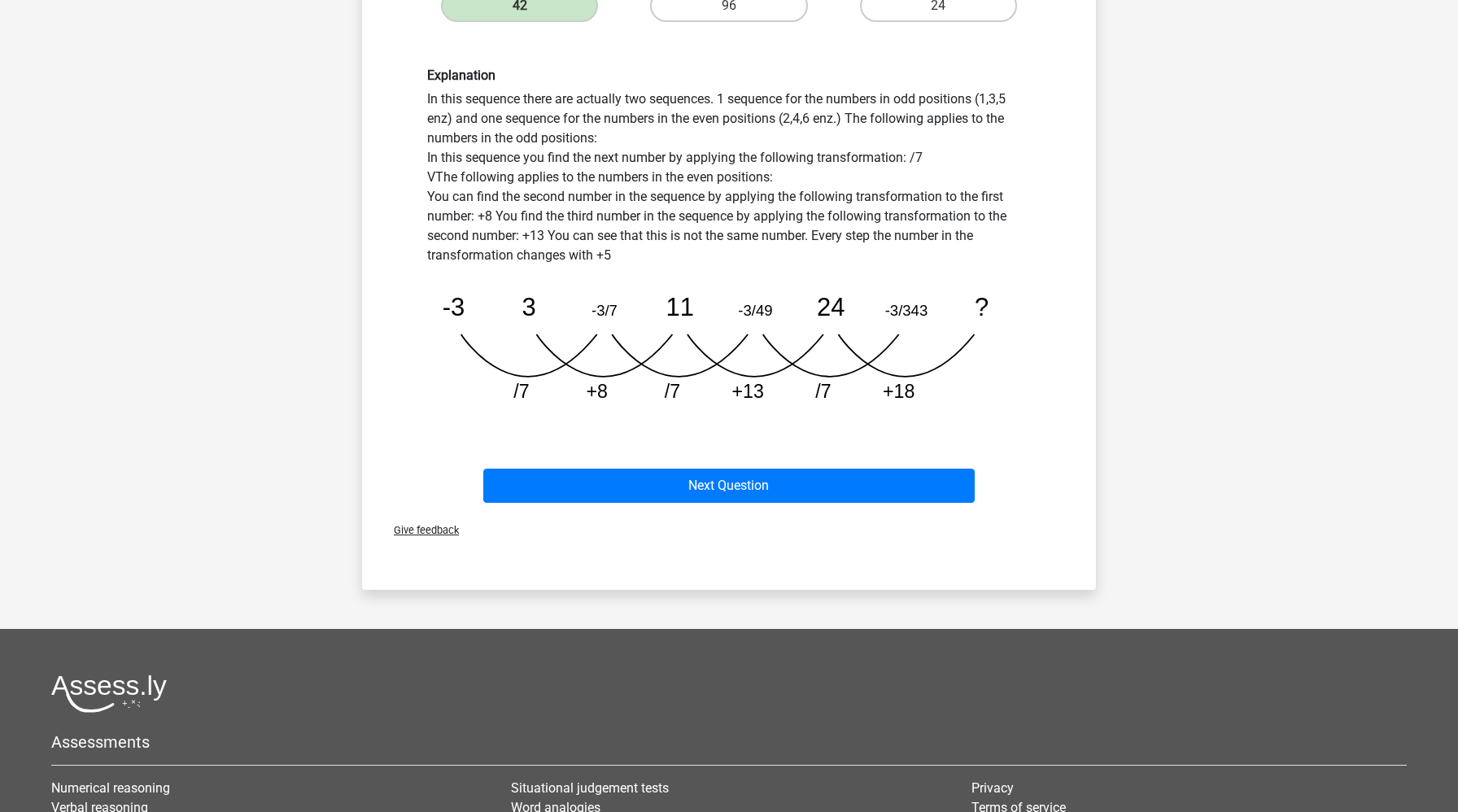
scroll to position [428, 0]
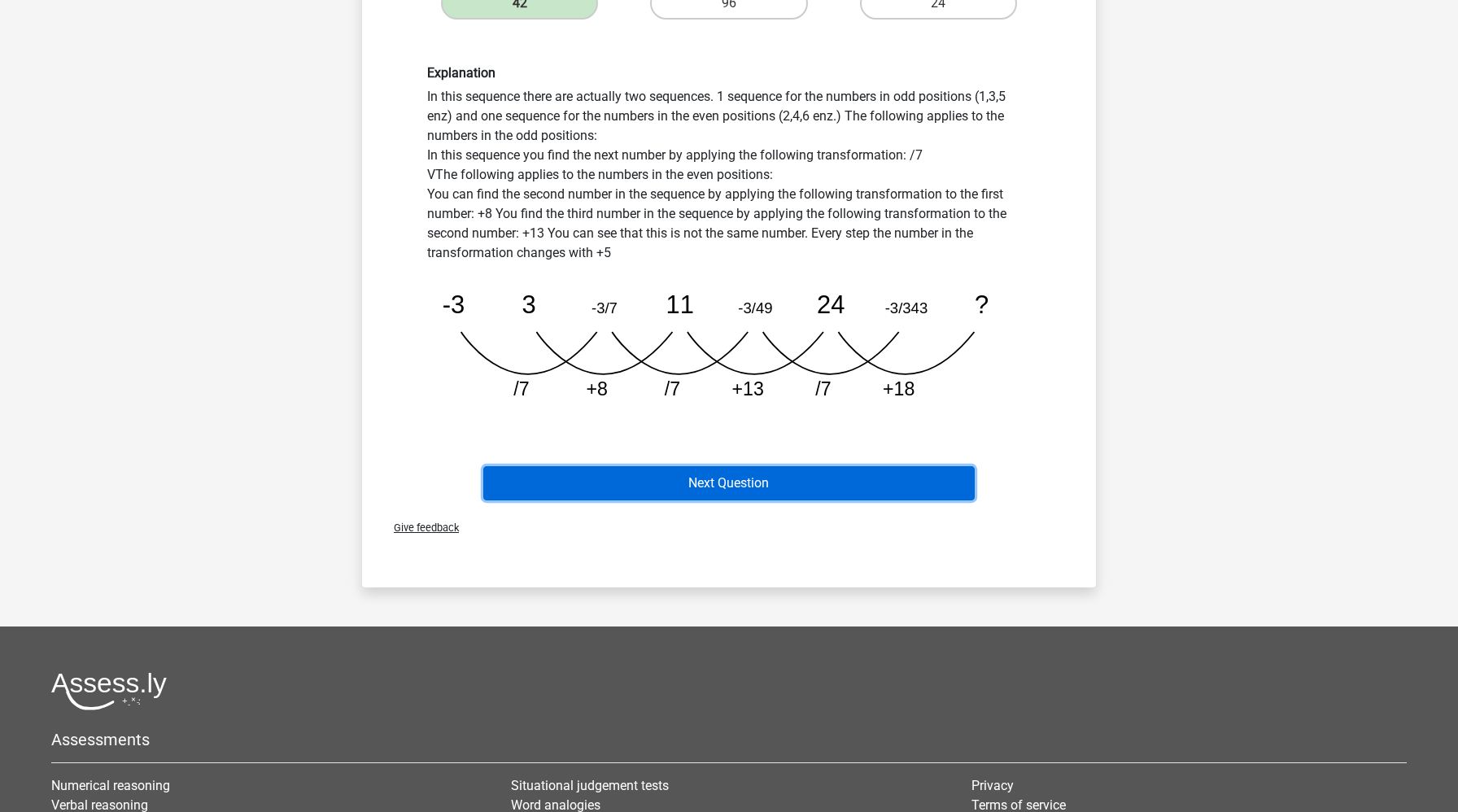
click at [610, 479] on button "Next Question" at bounding box center [729, 483] width 492 height 34
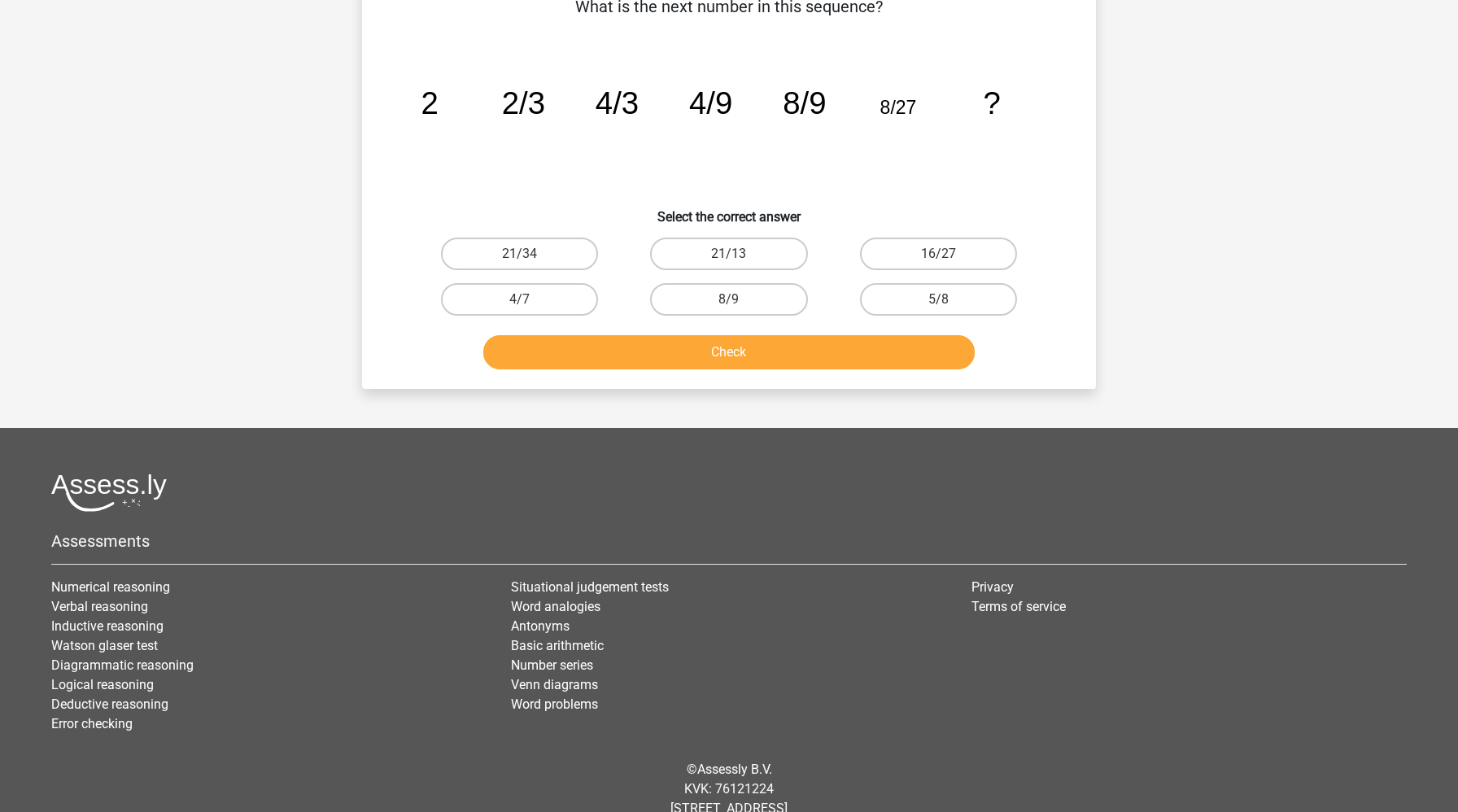
scroll to position [178, 0]
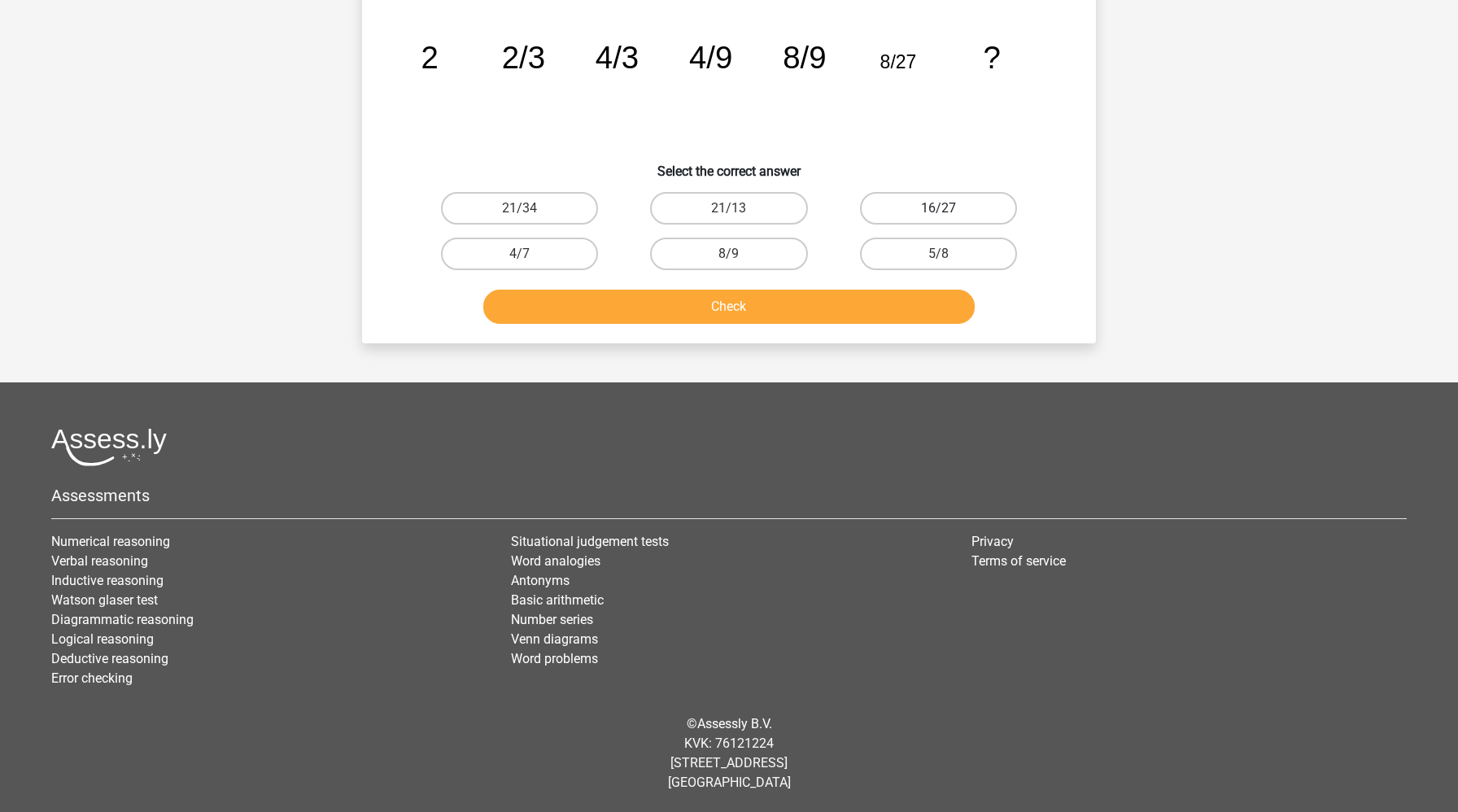
click at [922, 215] on label "16/27" at bounding box center [939, 208] width 157 height 33
click at [938, 215] on input "16/27" at bounding box center [943, 213] width 11 height 11
radio input "true"
click at [856, 300] on button "Check" at bounding box center [729, 307] width 492 height 34
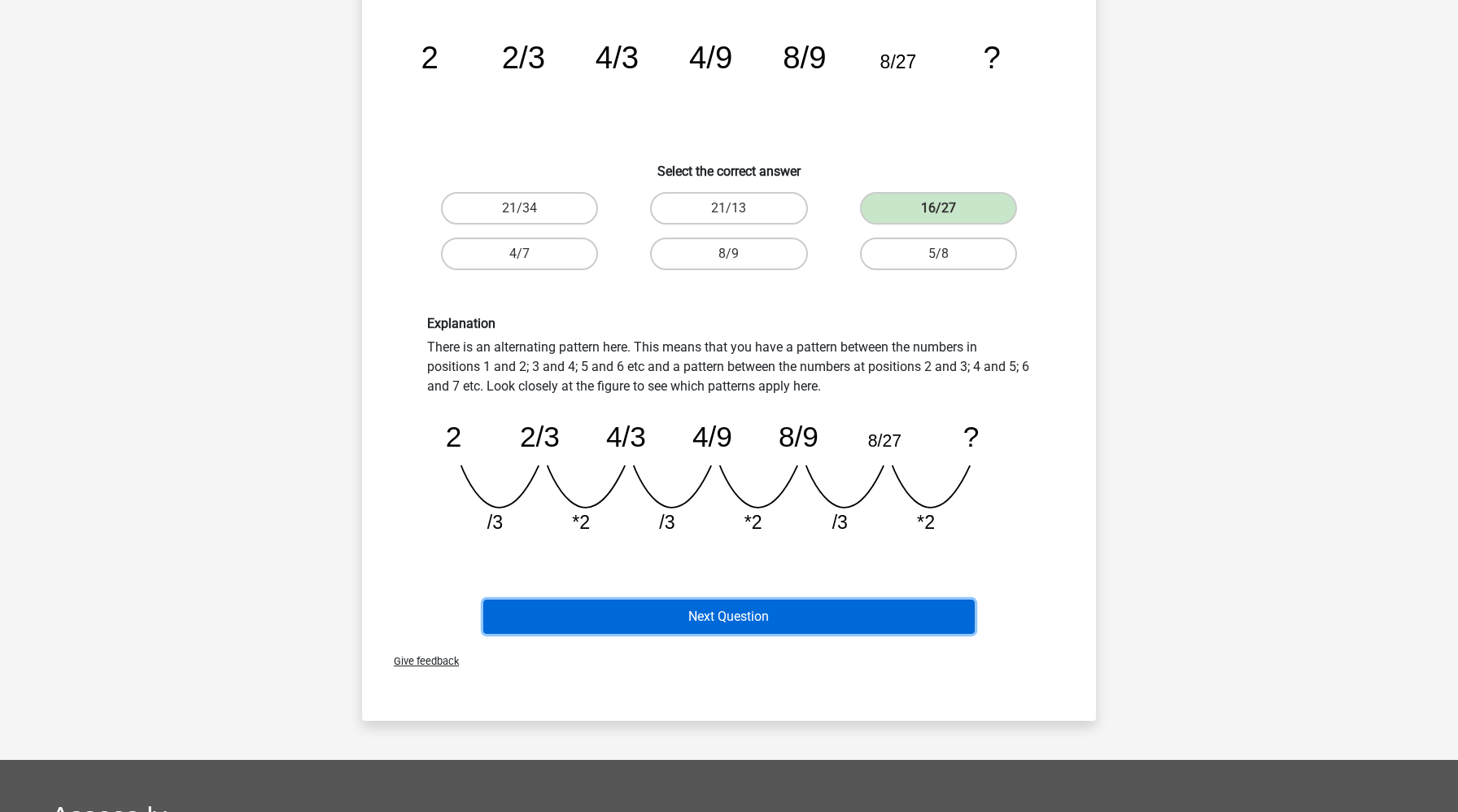
click at [788, 626] on button "Next Question" at bounding box center [729, 617] width 492 height 34
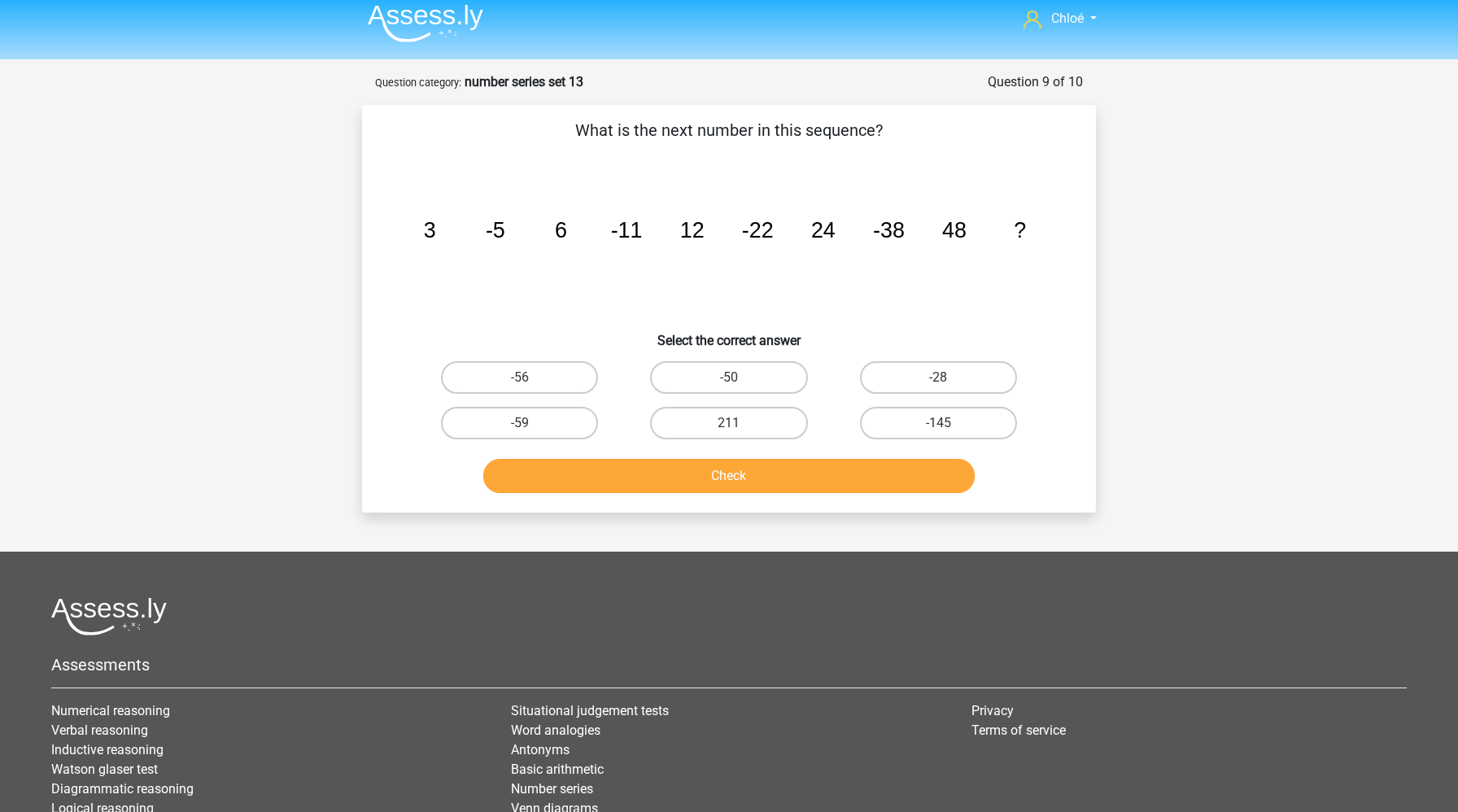
scroll to position [11, 0]
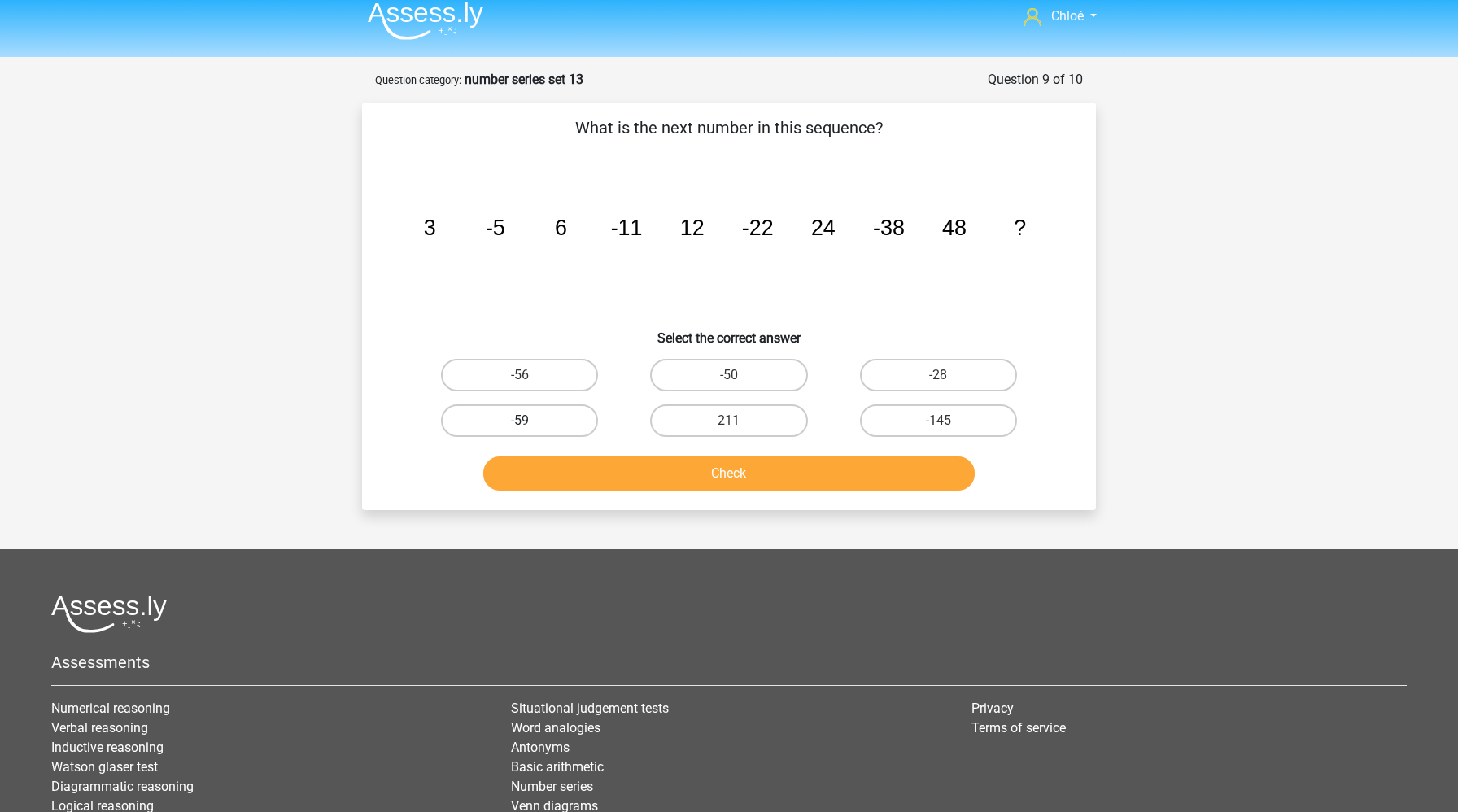
click at [547, 428] on label "-59" at bounding box center [519, 420] width 157 height 33
click at [530, 428] on input "-59" at bounding box center [525, 425] width 11 height 11
radio input "true"
click at [551, 467] on button "Check" at bounding box center [729, 473] width 492 height 34
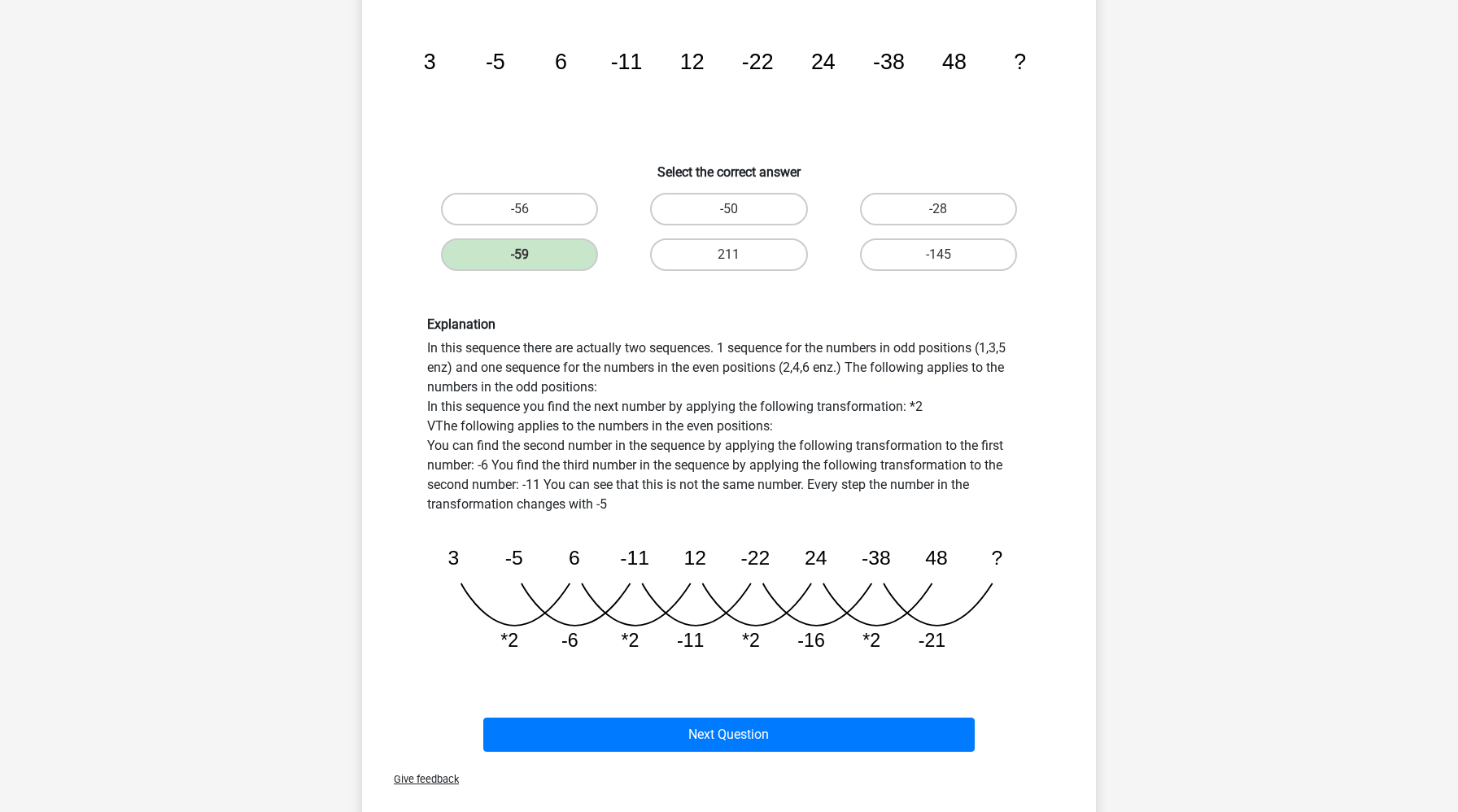
scroll to position [232, 0]
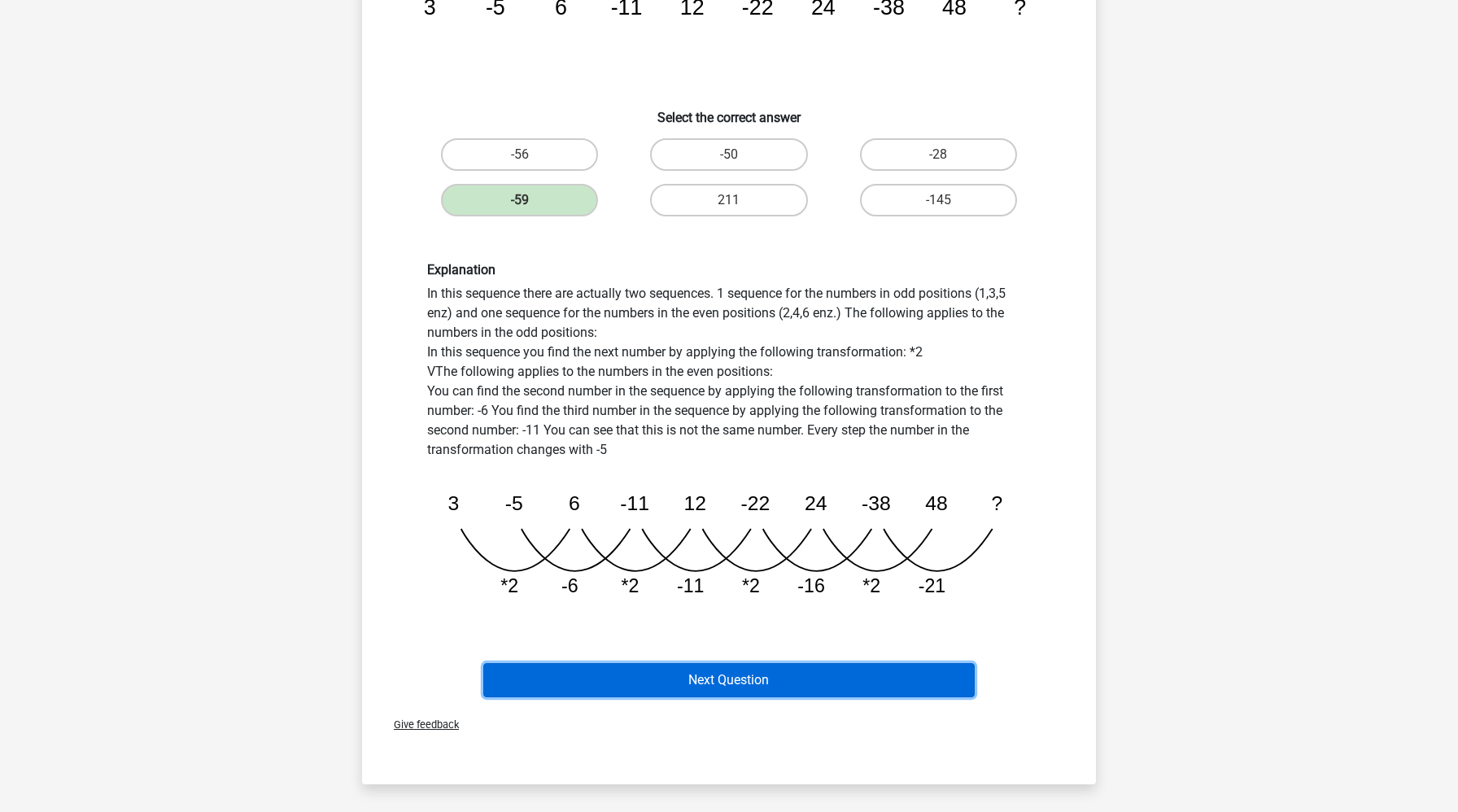
click at [546, 675] on button "Next Question" at bounding box center [729, 679] width 492 height 34
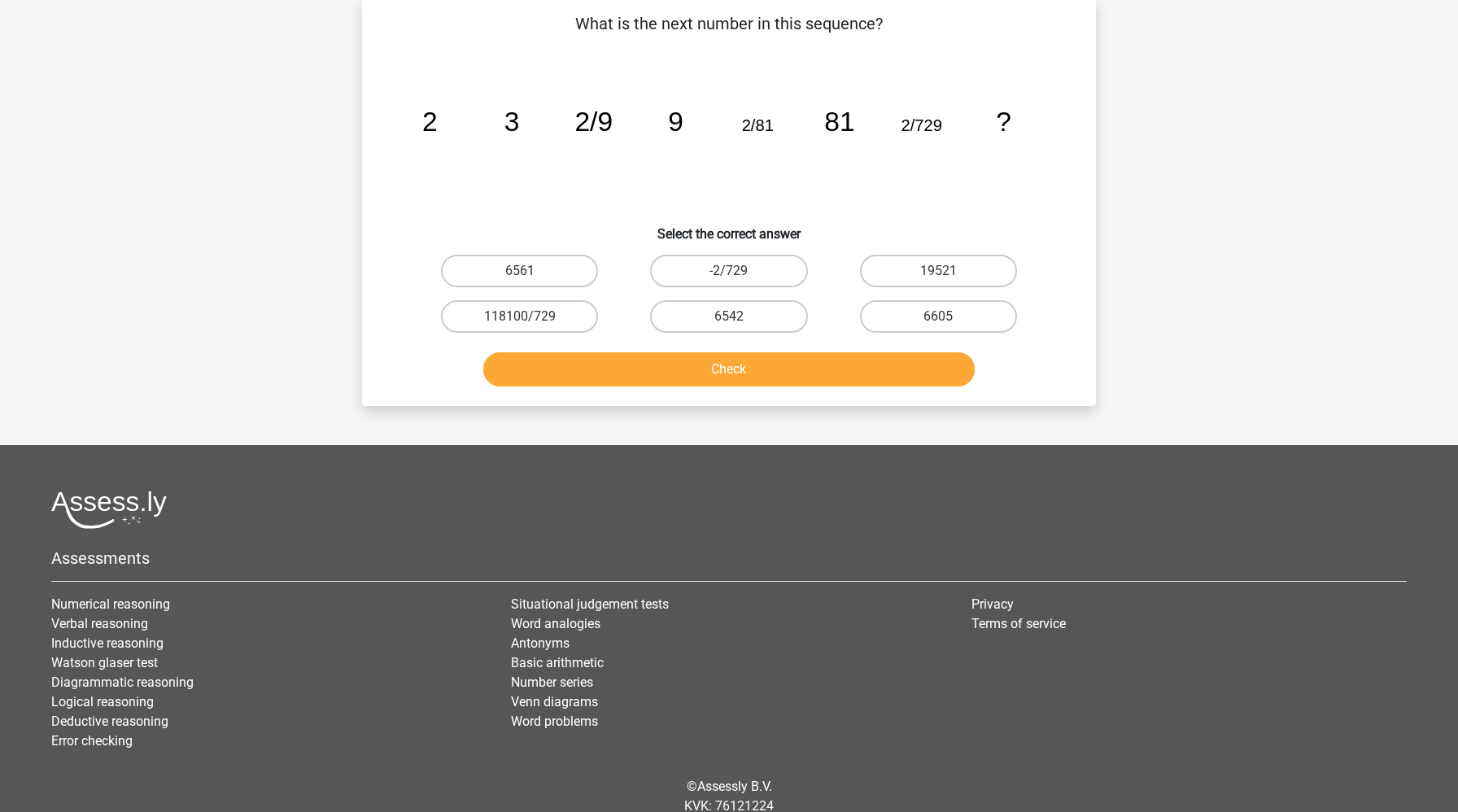
scroll to position [82, 0]
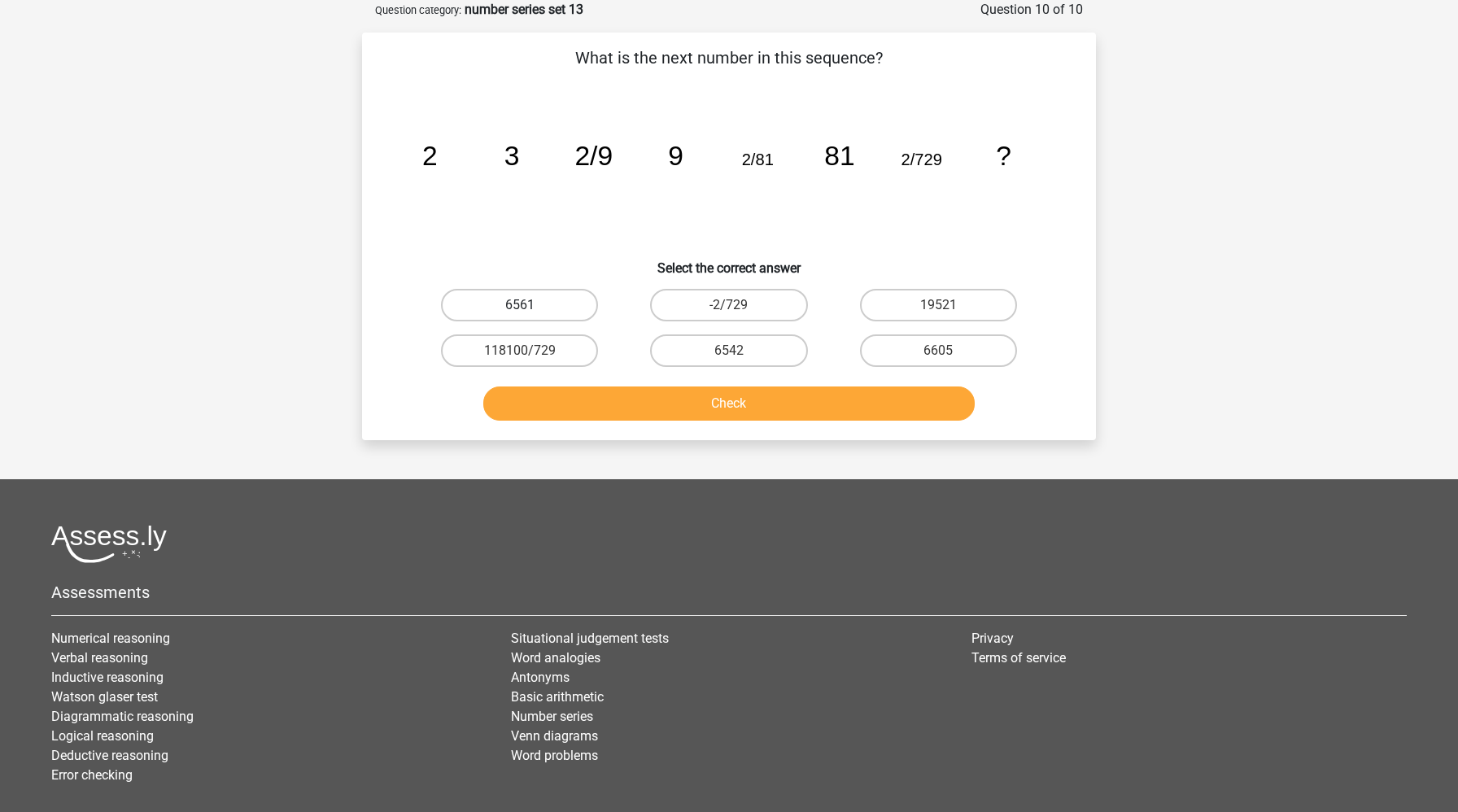
click at [555, 304] on label "6561" at bounding box center [519, 305] width 157 height 33
click at [530, 305] on input "6561" at bounding box center [525, 310] width 11 height 11
radio input "true"
click at [612, 405] on button "Check" at bounding box center [729, 404] width 492 height 34
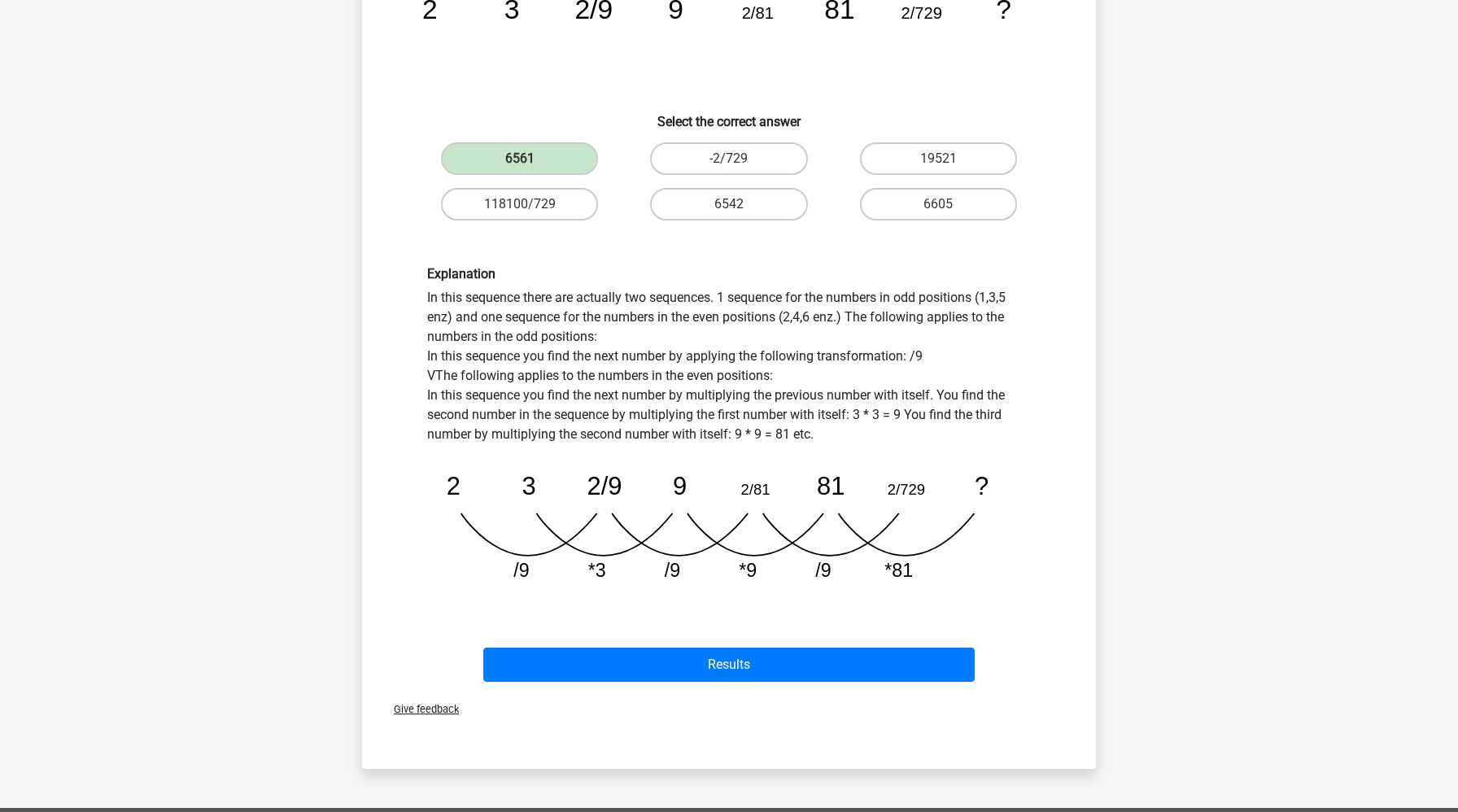
scroll to position [304, 0]
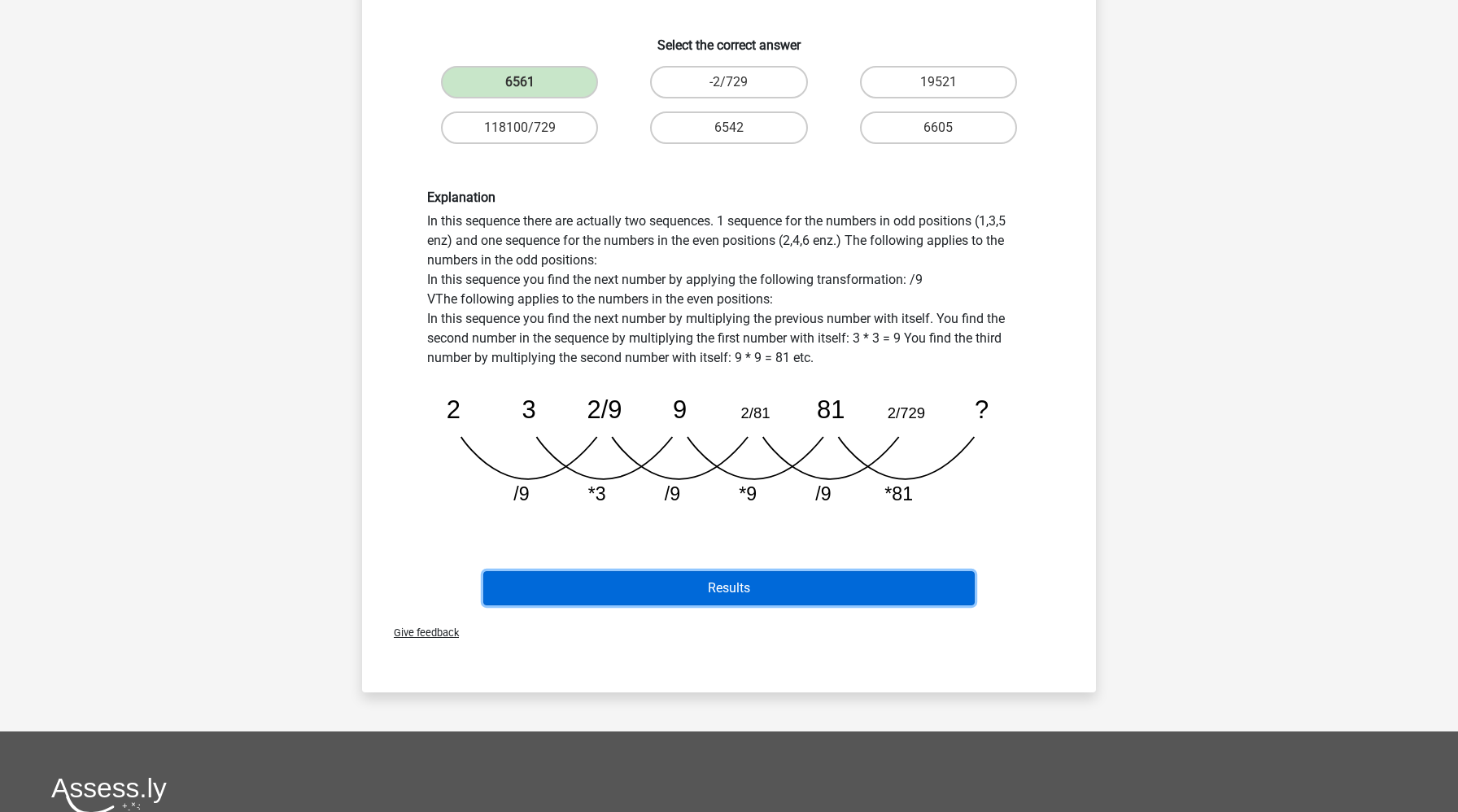
click at [625, 575] on button "Results" at bounding box center [729, 588] width 492 height 34
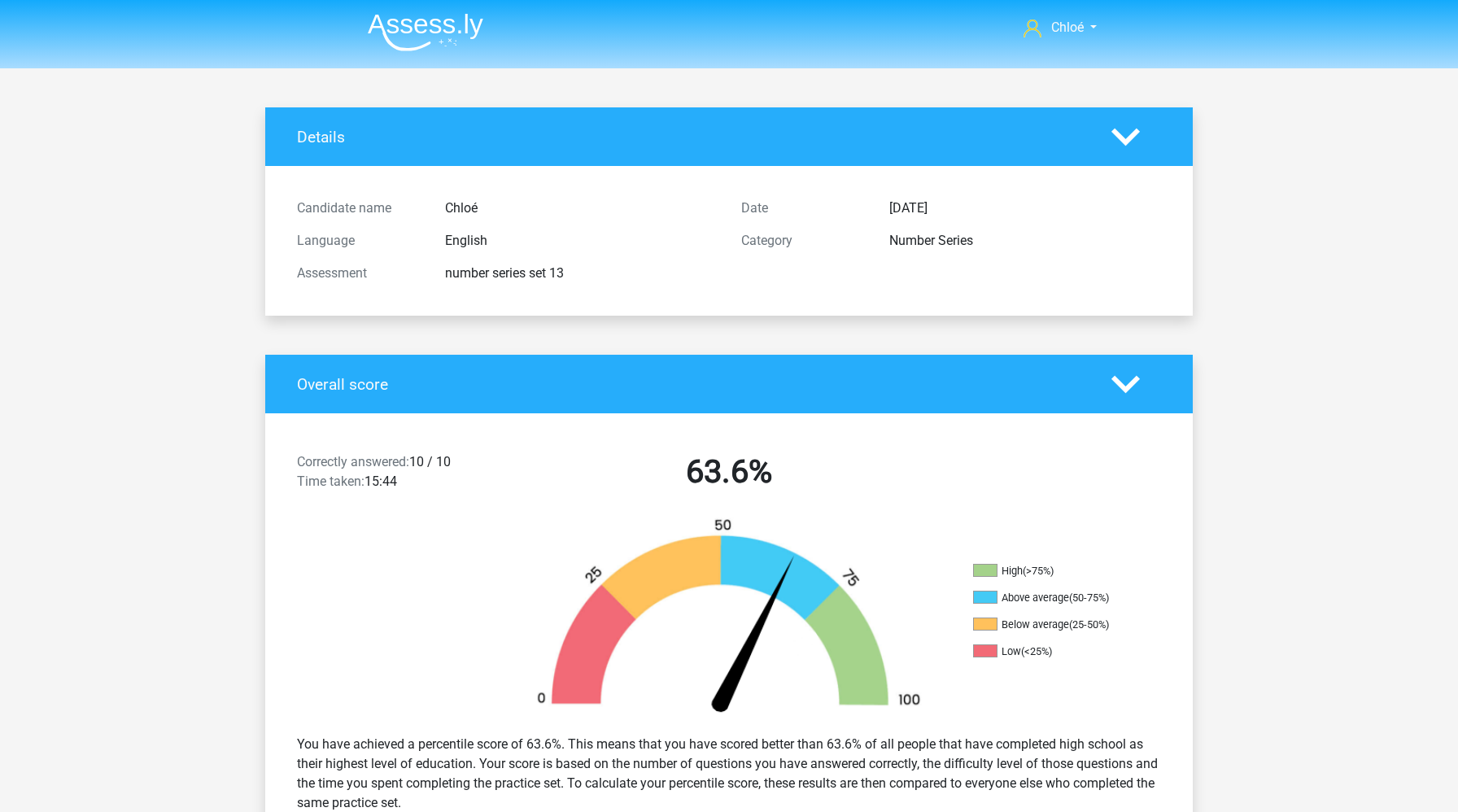
click at [415, 21] on img at bounding box center [426, 32] width 116 height 38
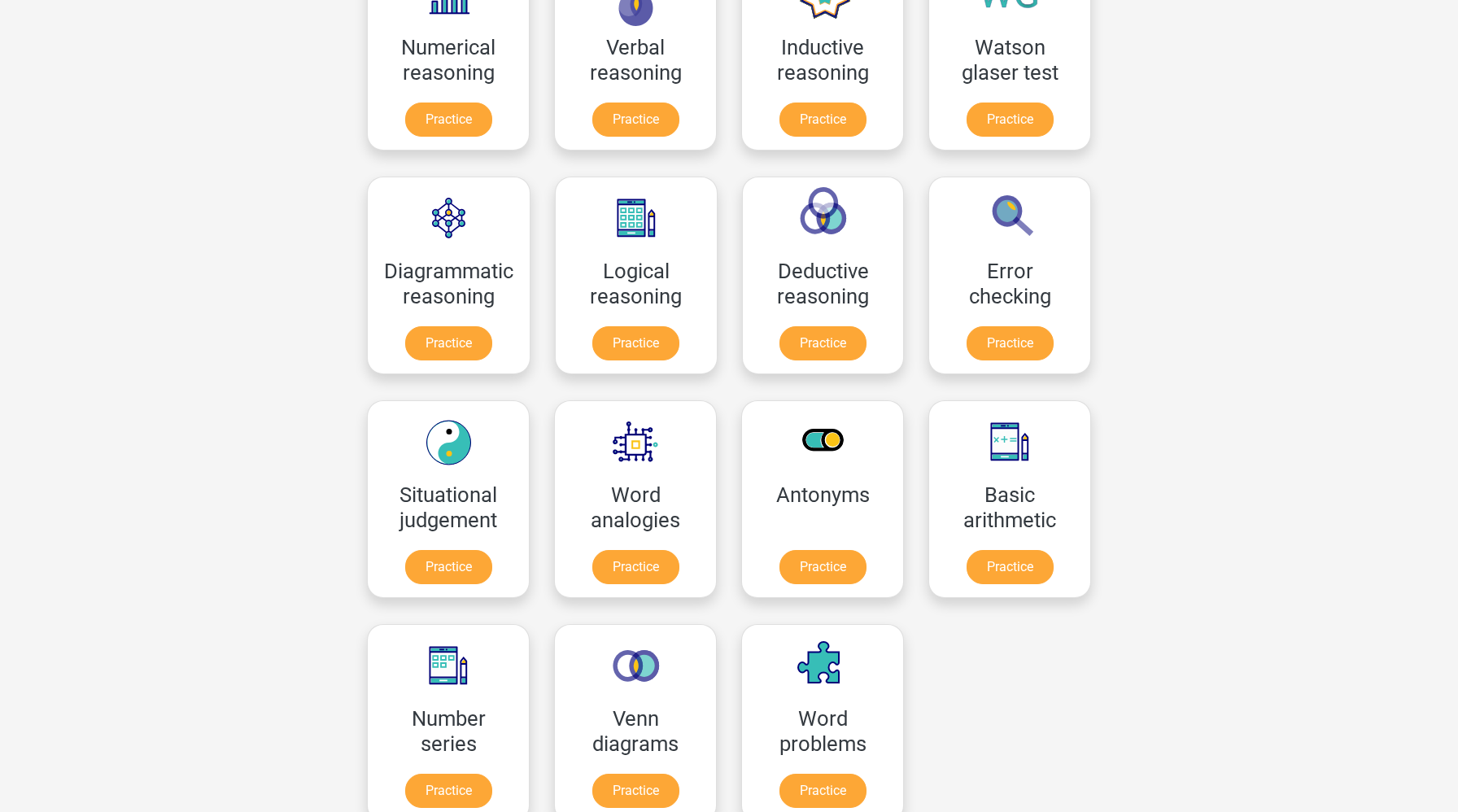
scroll to position [386, 0]
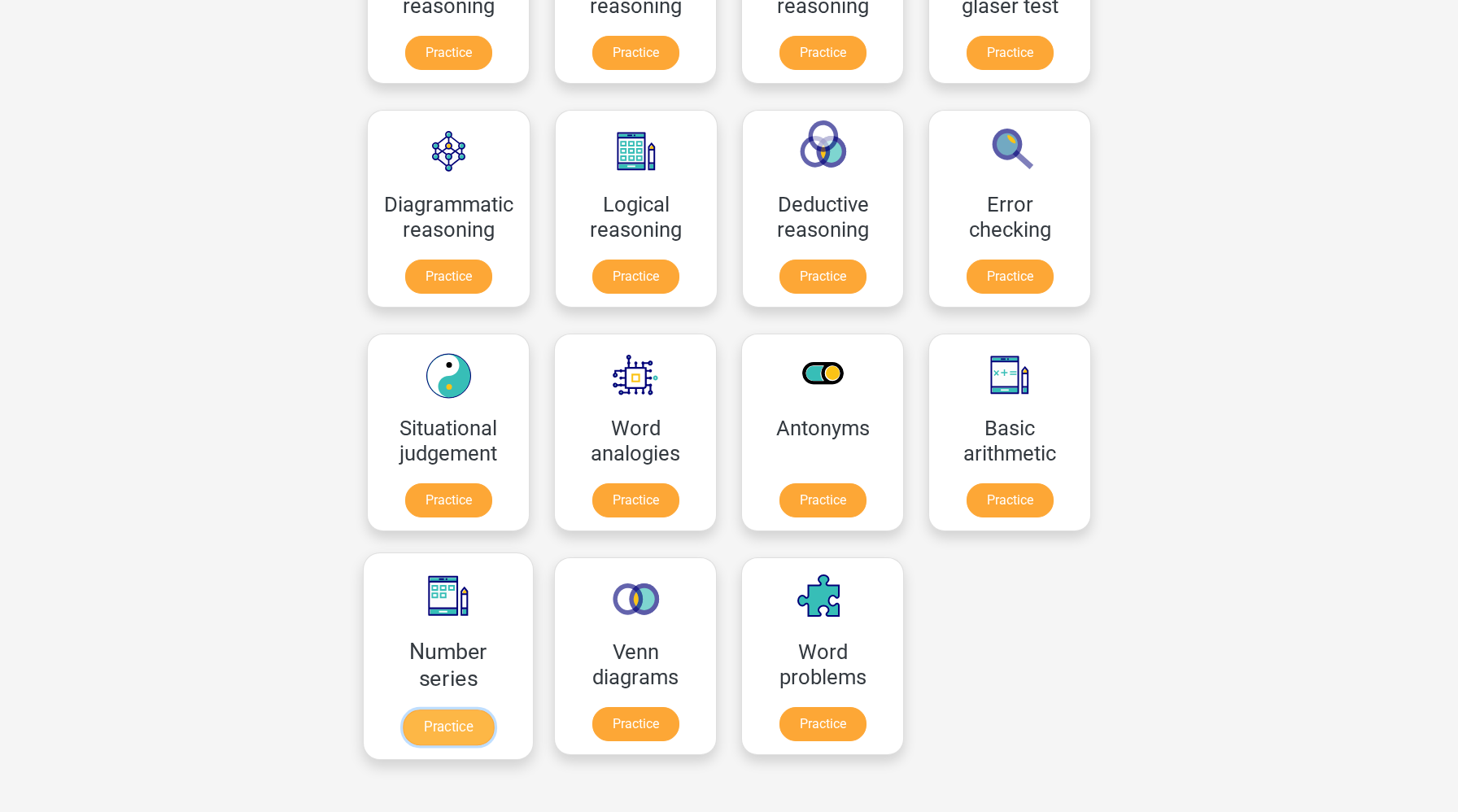
click at [457, 727] on link "Practice" at bounding box center [447, 727] width 91 height 36
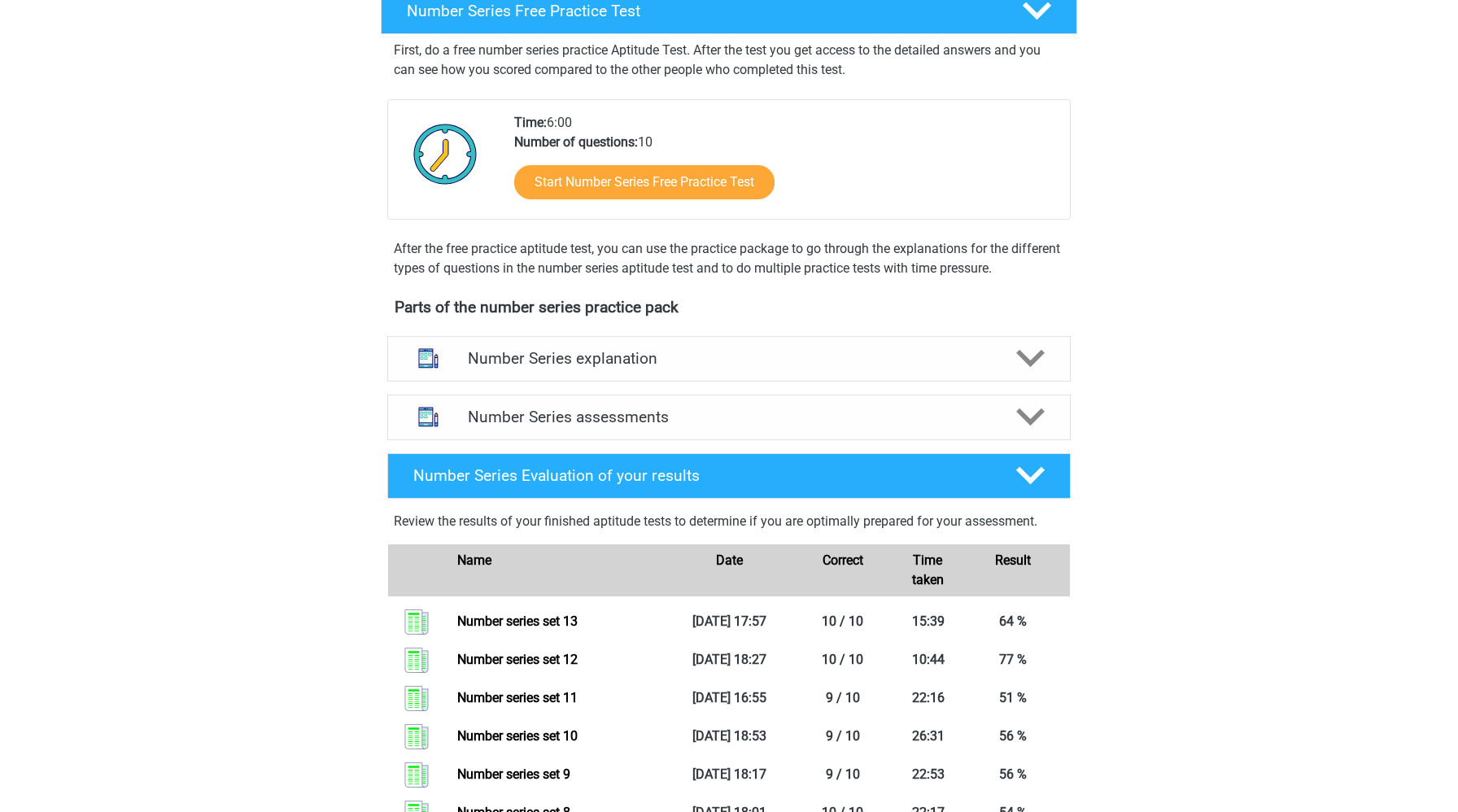
scroll to position [339, 0]
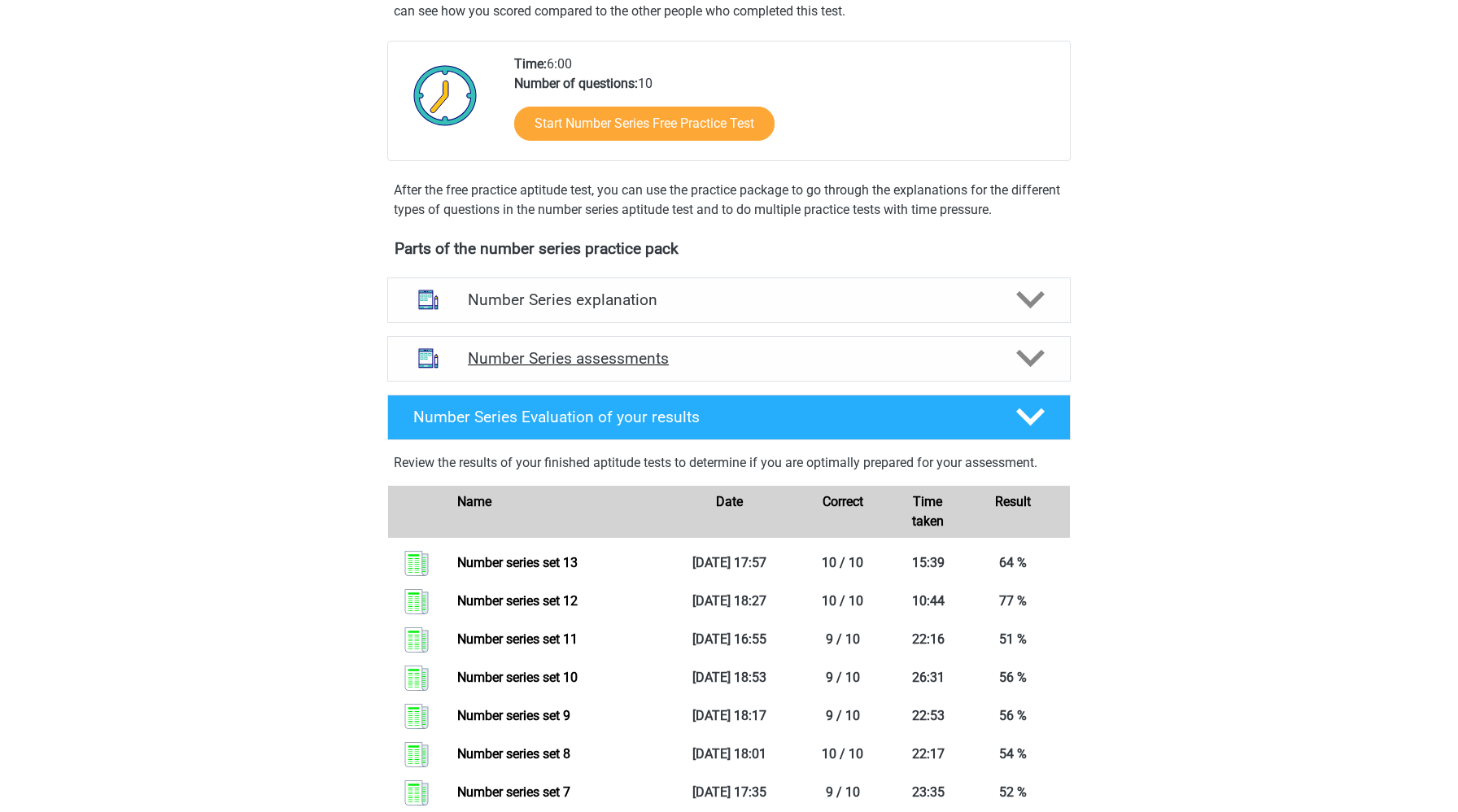
click at [575, 367] on h4 "Number Series assessments" at bounding box center [729, 358] width 522 height 19
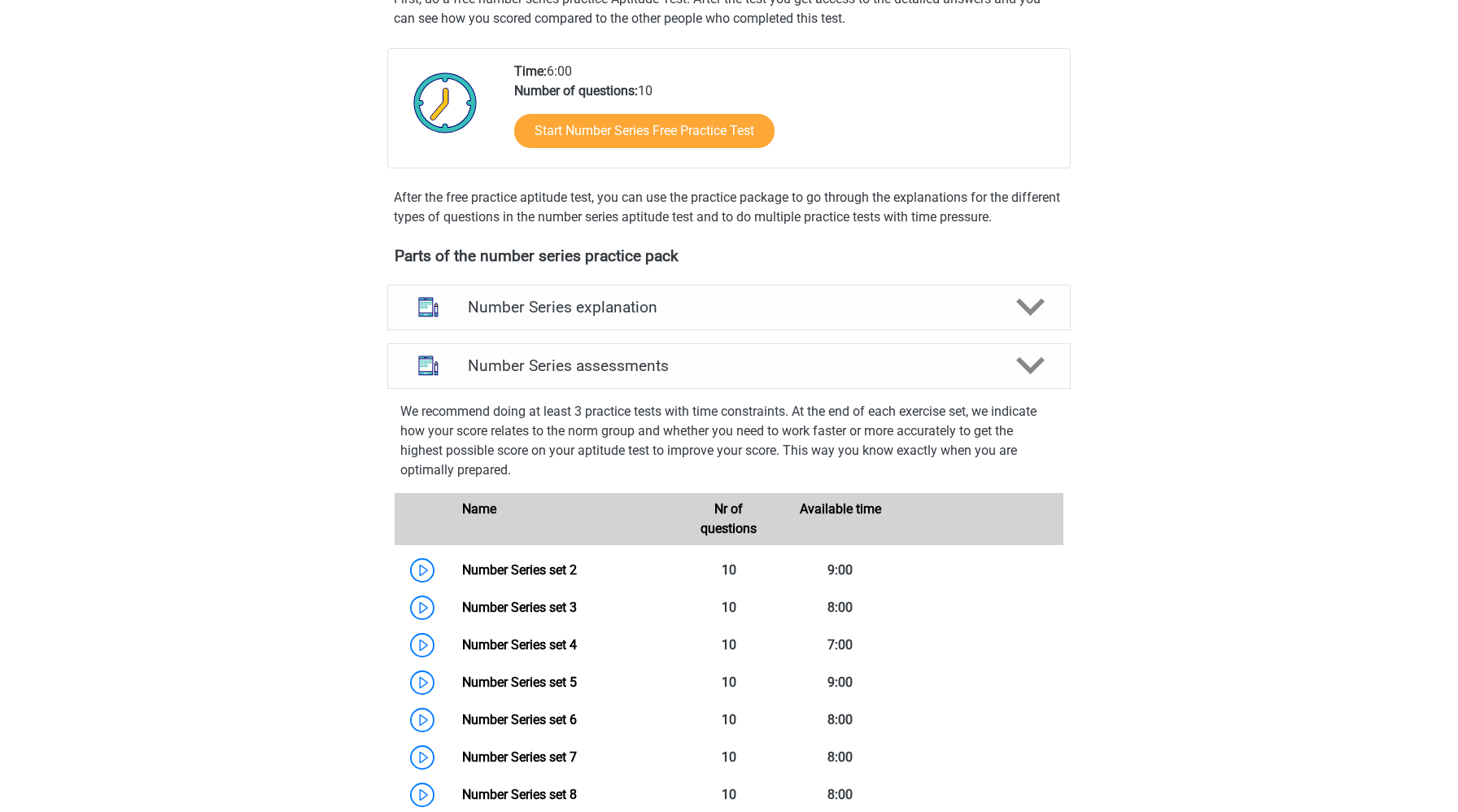
scroll to position [0, 0]
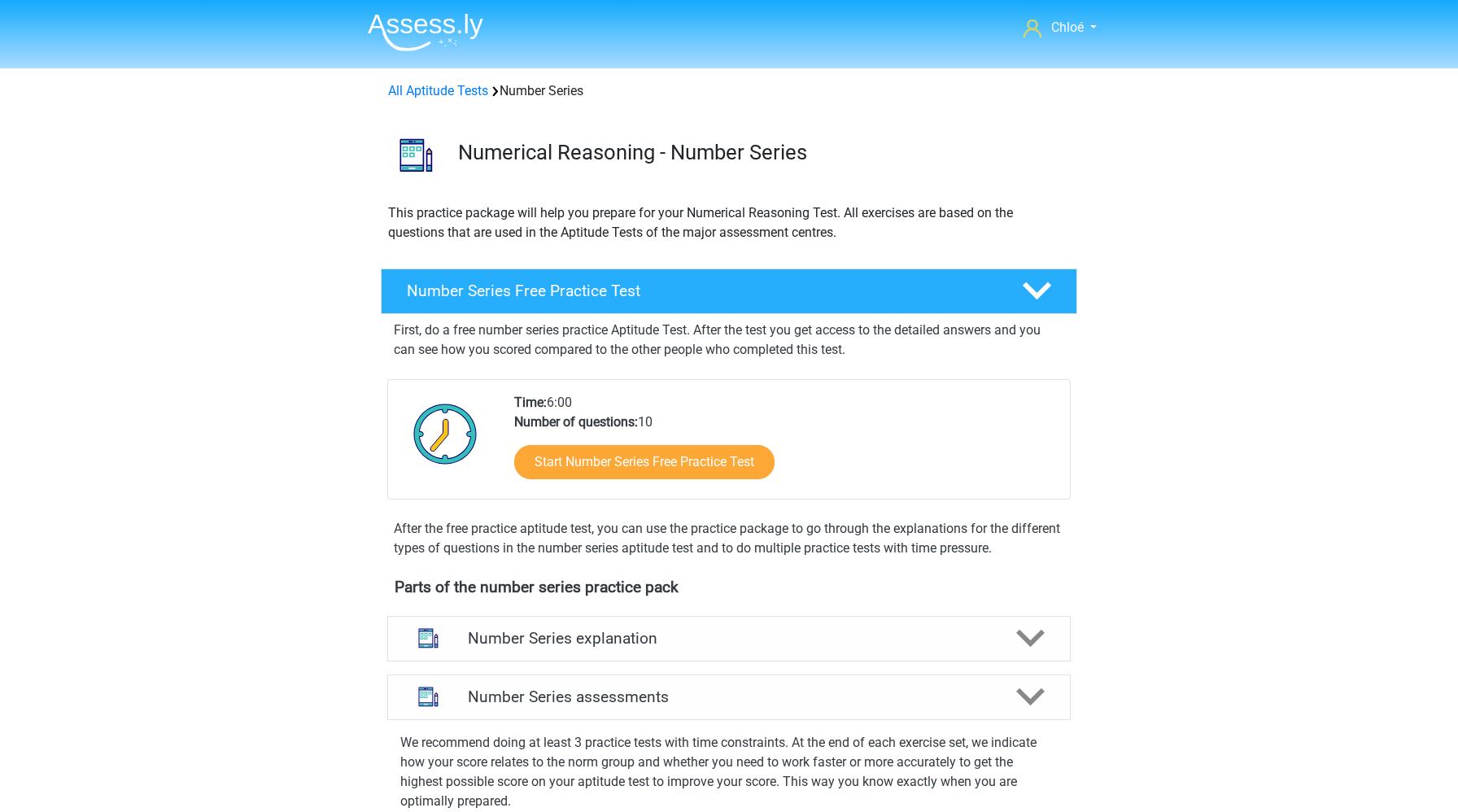
click at [449, 30] on img at bounding box center [426, 32] width 116 height 38
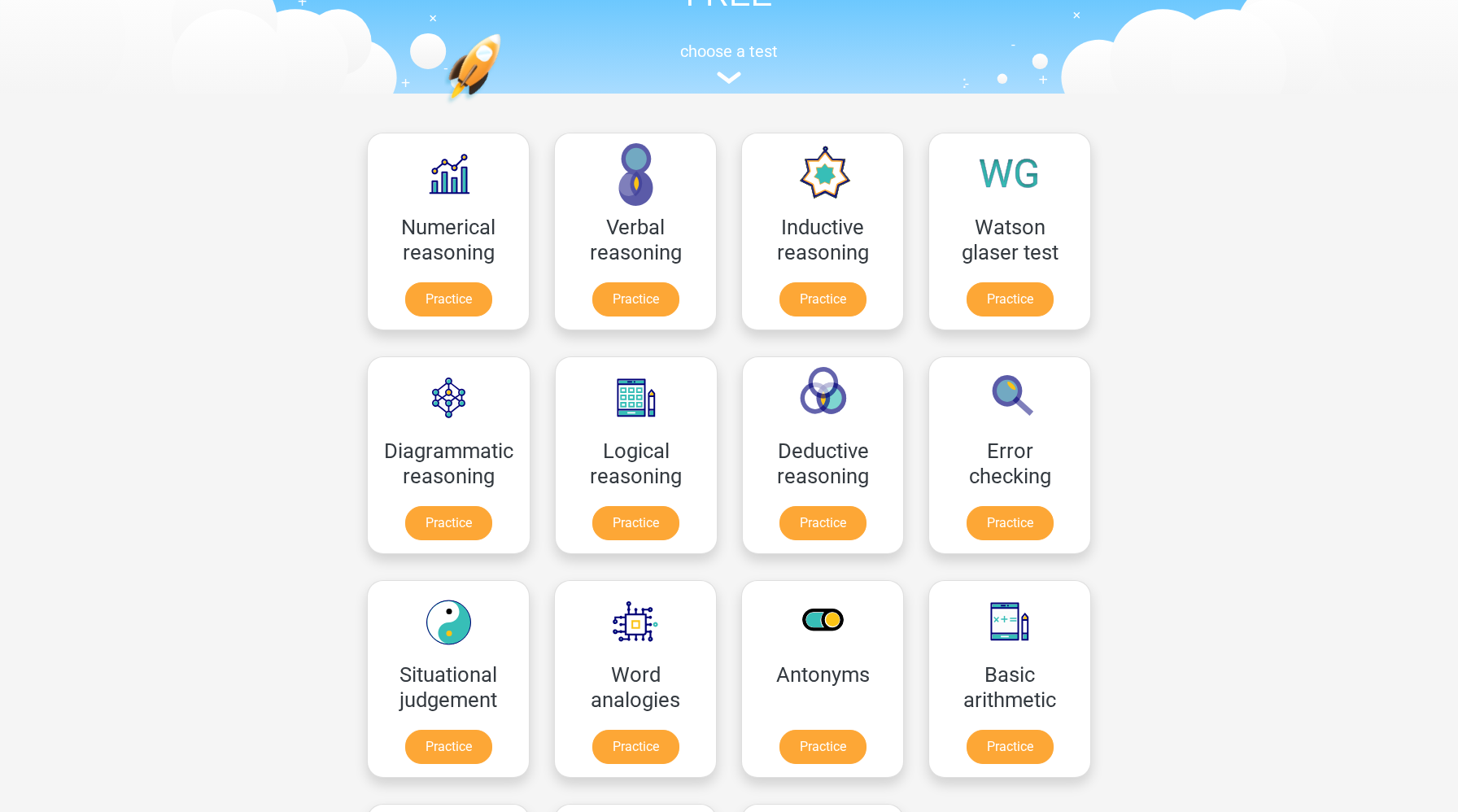
scroll to position [300, 0]
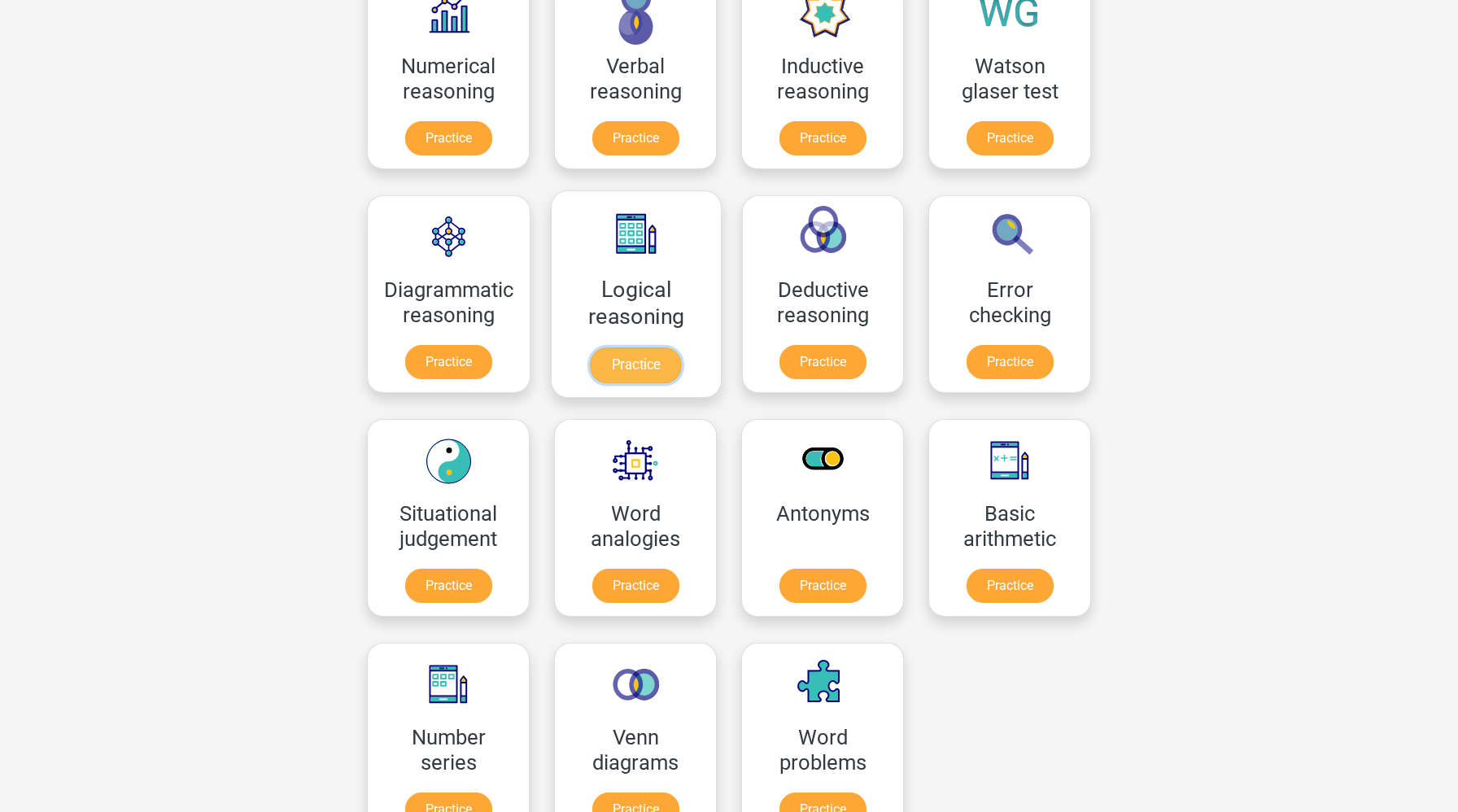
click at [652, 372] on link "Practice" at bounding box center [636, 366] width 91 height 36
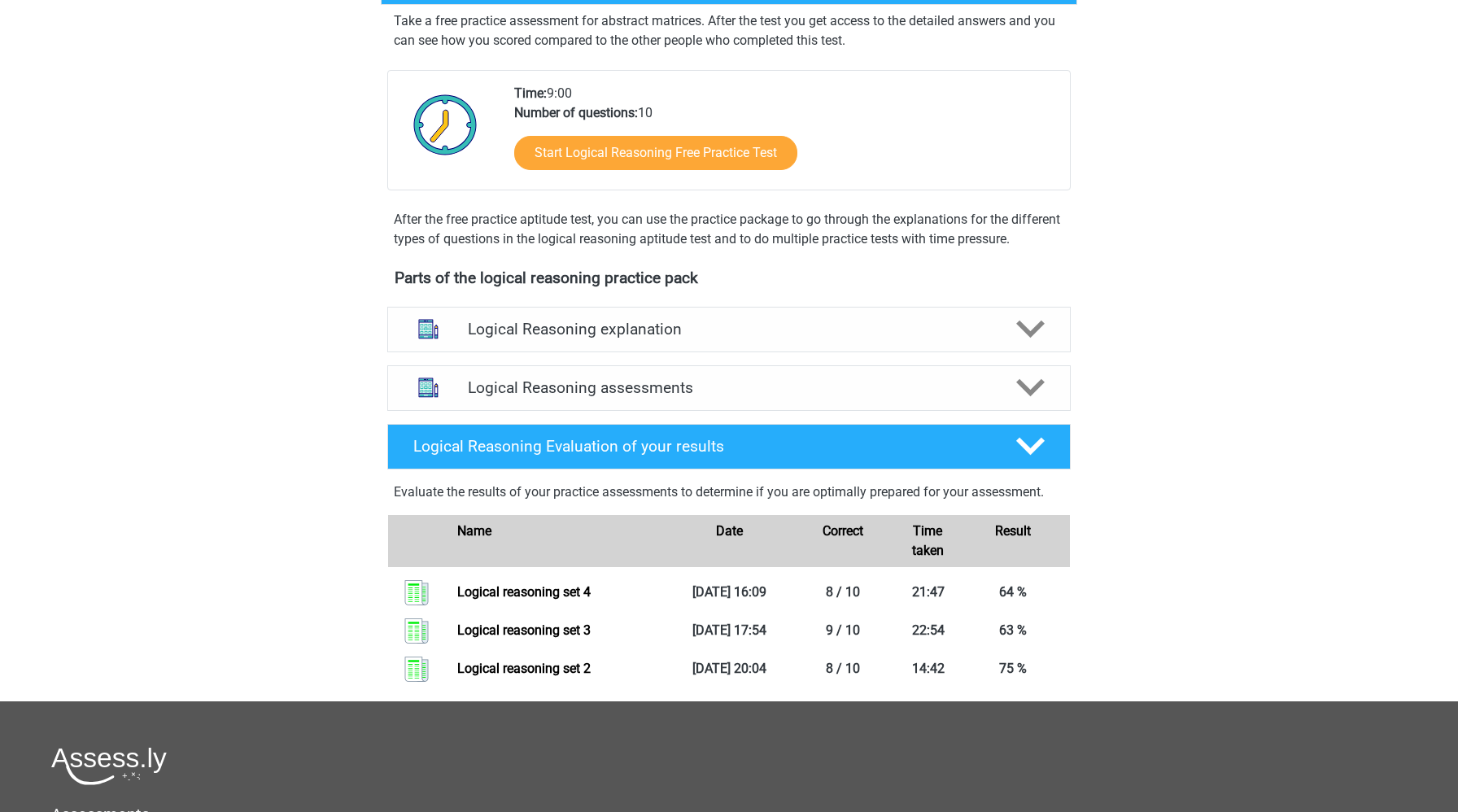
scroll to position [401, 0]
